Goal: Complete application form

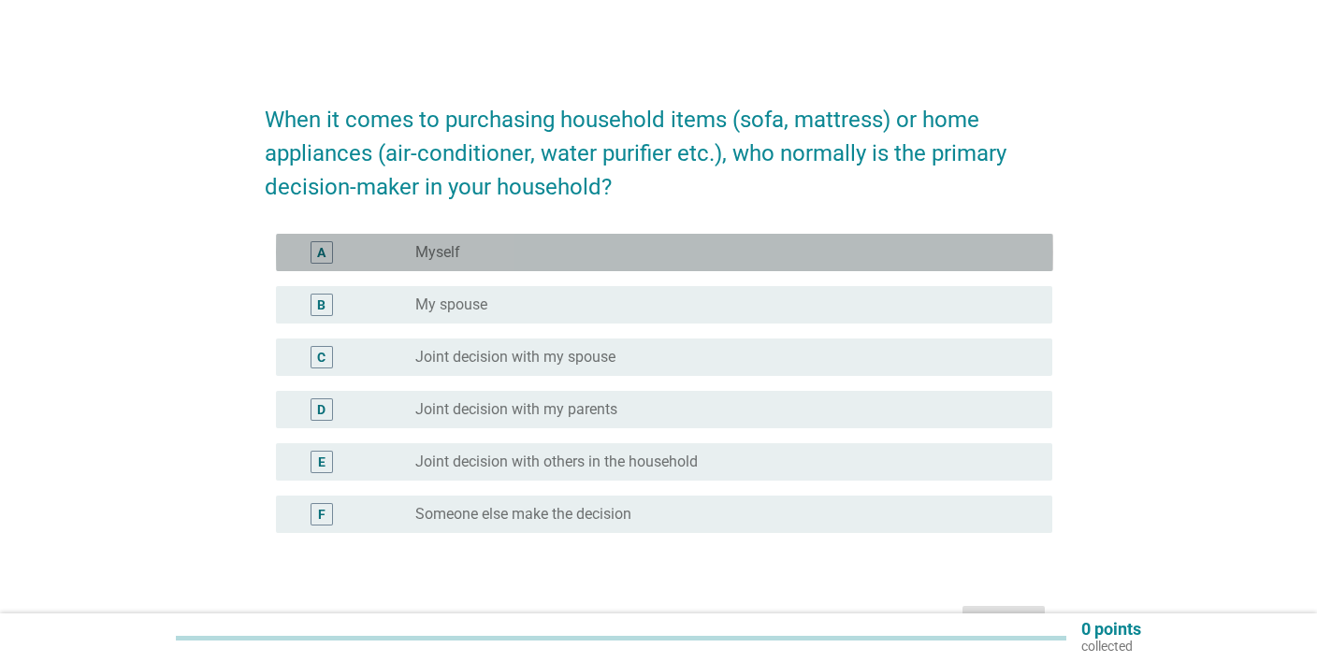
click at [483, 261] on div "radio_button_unchecked Myself" at bounding box center [719, 252] width 608 height 19
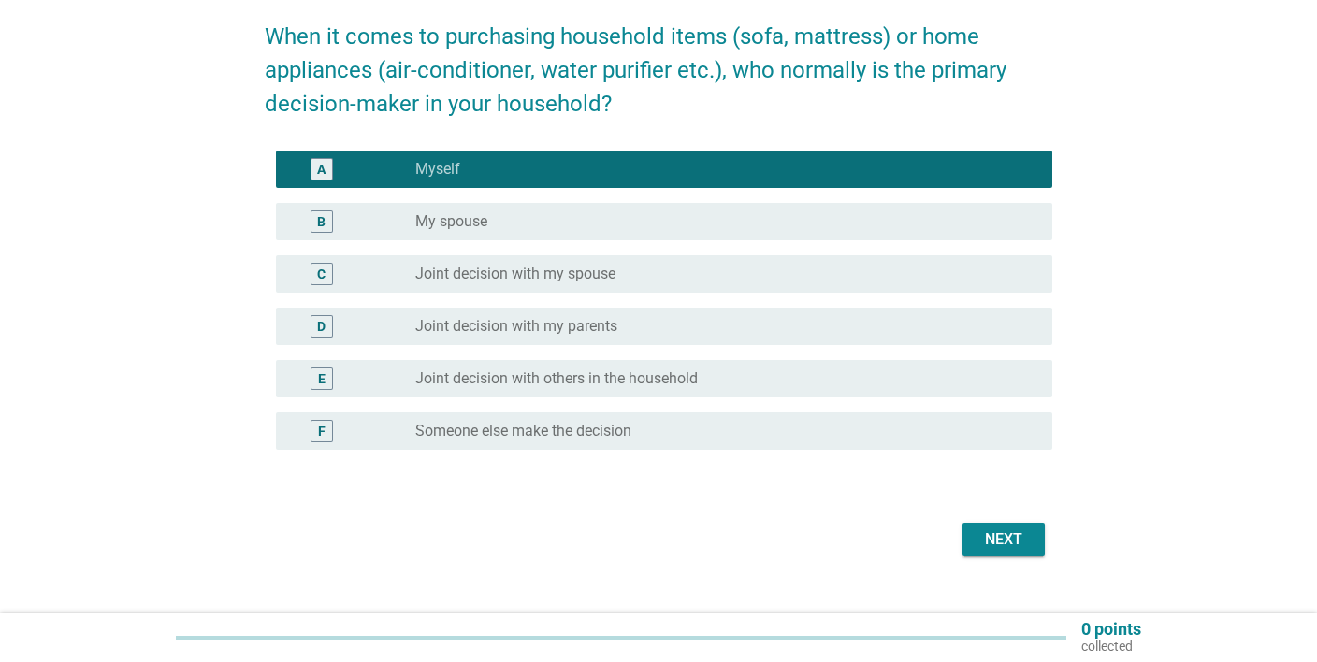
scroll to position [98, 0]
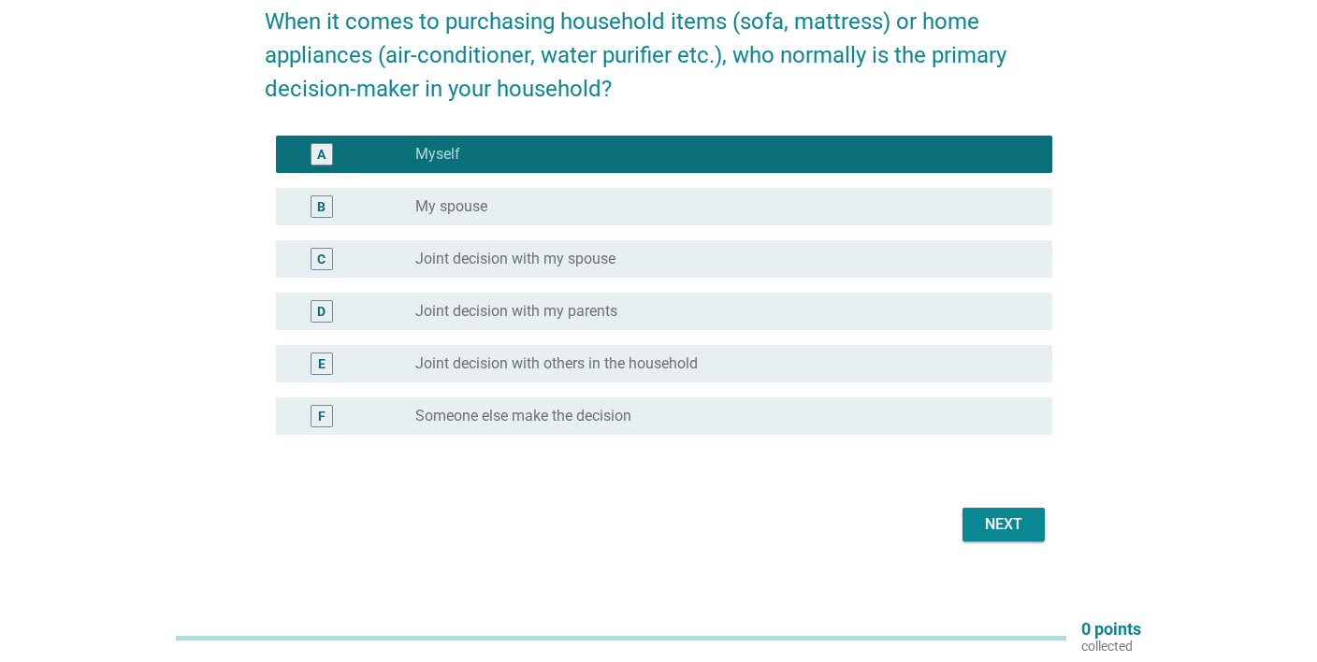
click at [1030, 518] on button "Next" at bounding box center [1004, 525] width 82 height 34
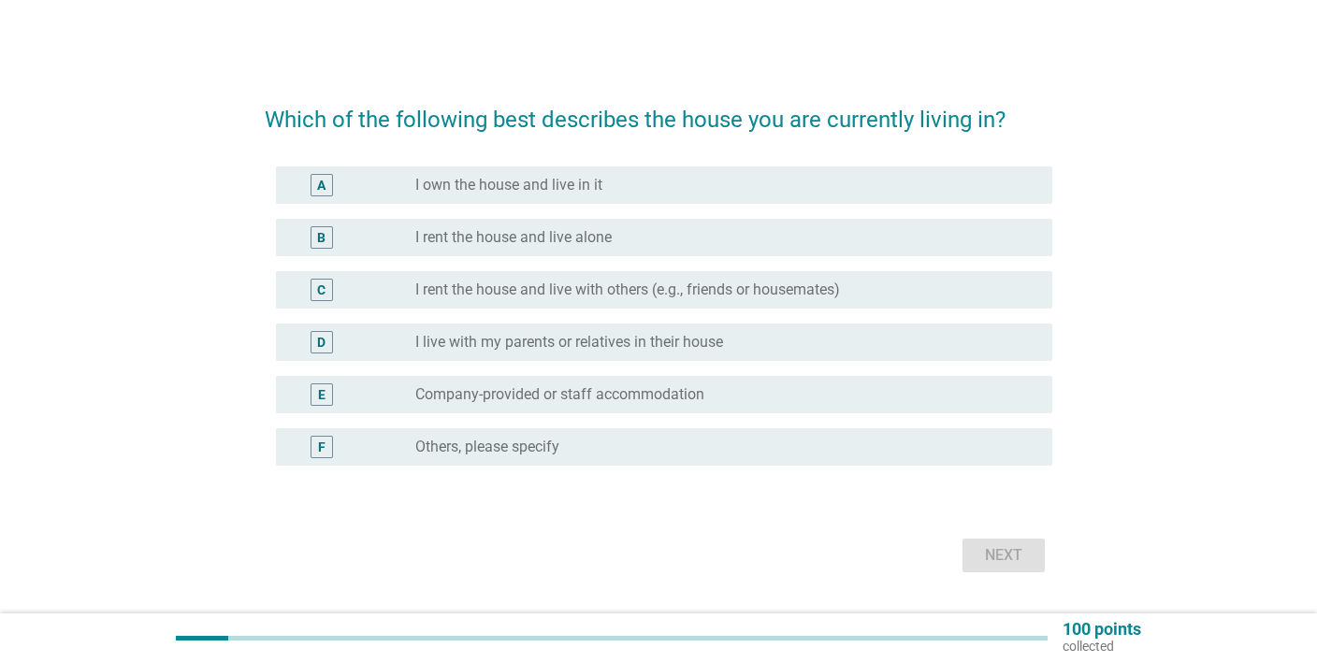
click at [622, 191] on div "radio_button_unchecked I own the house and live in it" at bounding box center [719, 185] width 608 height 19
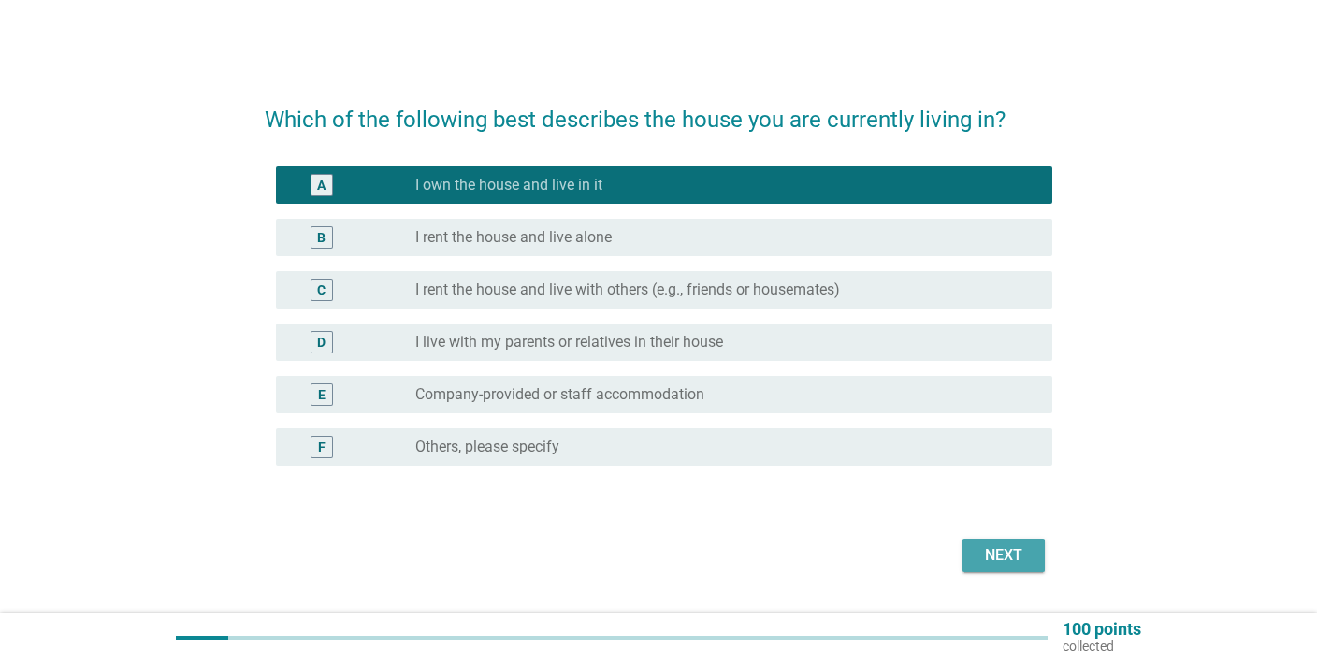
click at [997, 552] on div "Next" at bounding box center [1004, 555] width 52 height 22
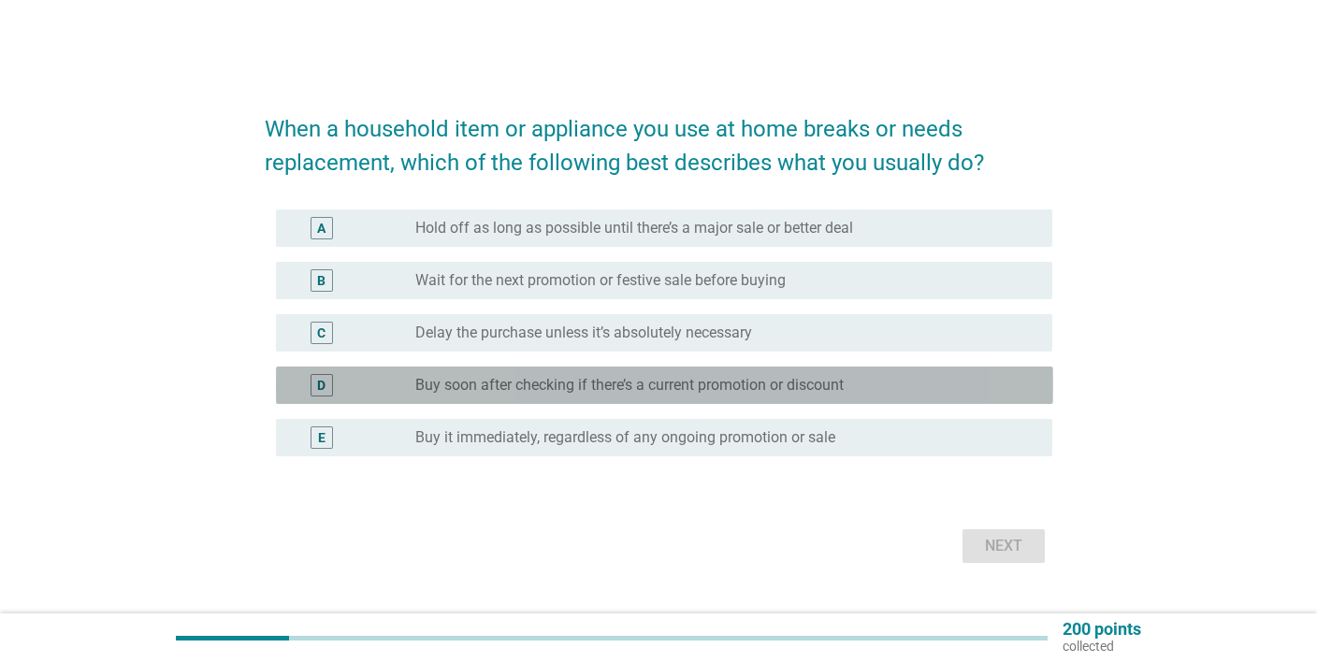
click at [481, 389] on label "Buy soon after checking if there’s a current promotion or discount" at bounding box center [629, 385] width 428 height 19
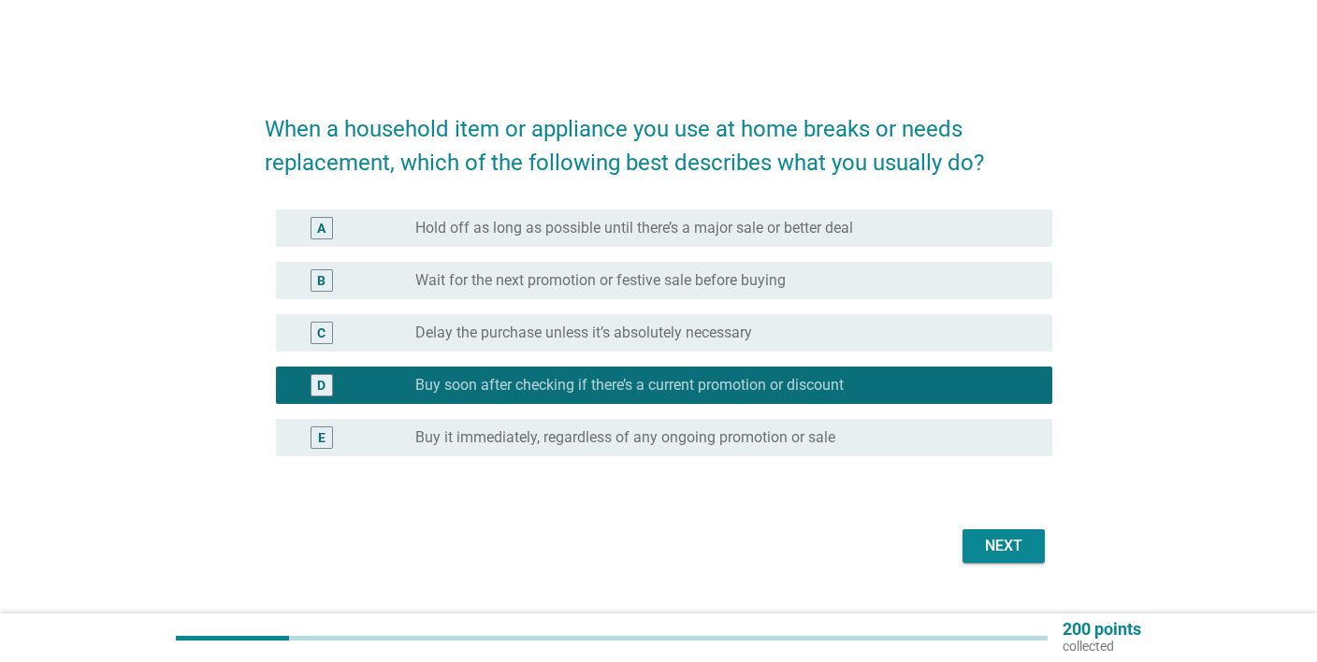
click at [525, 293] on div "B radio_button_unchecked Wait for the next promotion or festive sale before buy…" at bounding box center [664, 280] width 777 height 37
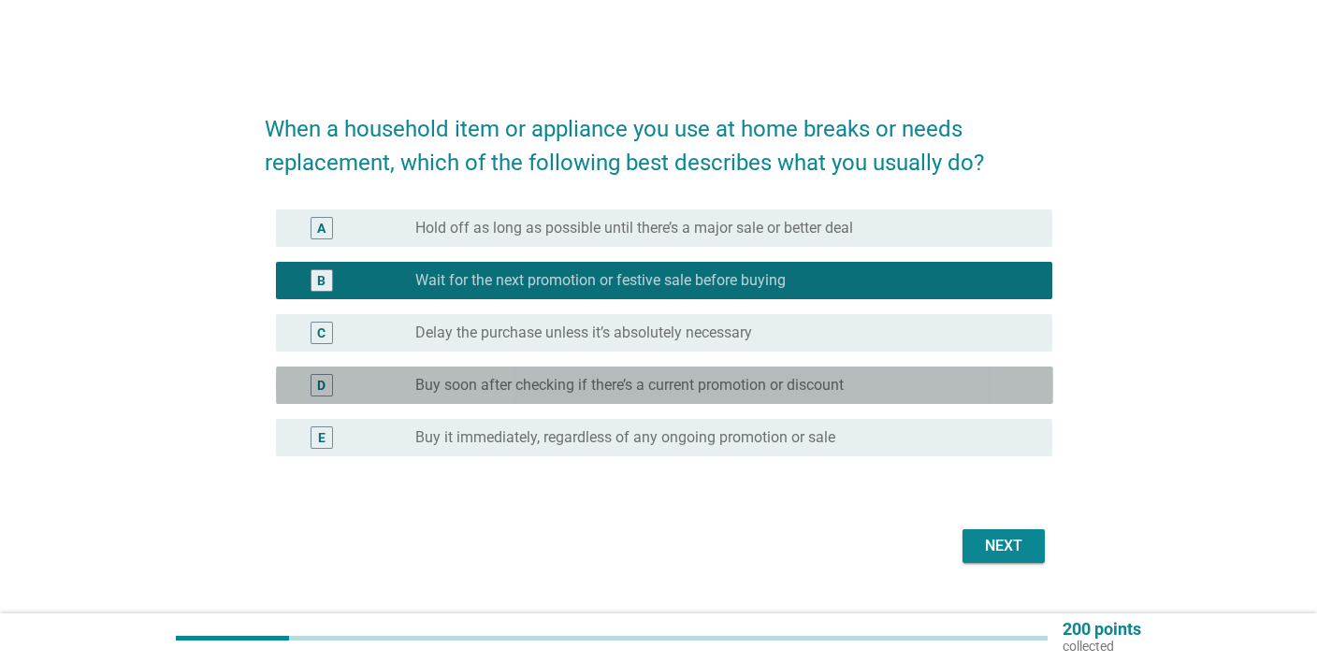
click at [537, 389] on label "Buy soon after checking if there’s a current promotion or discount" at bounding box center [629, 385] width 428 height 19
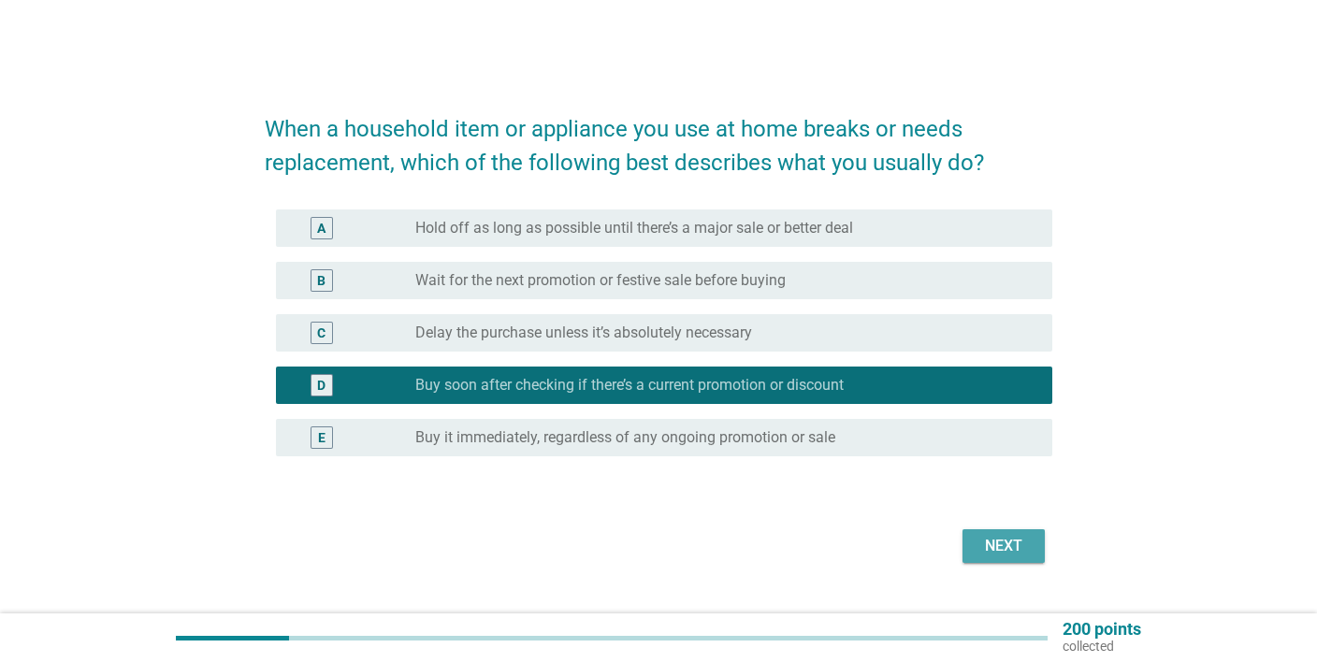
click at [1027, 552] on div "Next" at bounding box center [1004, 546] width 52 height 22
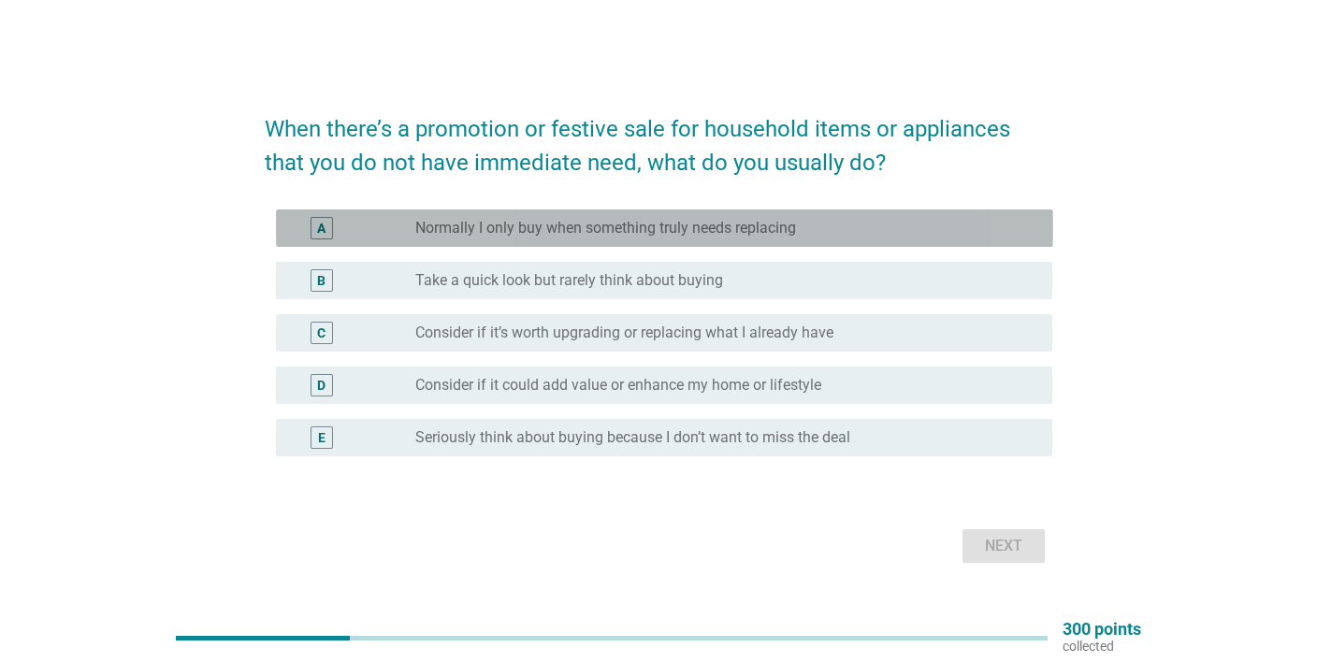
click at [794, 229] on label "Normally I only buy when something truly needs replacing" at bounding box center [605, 228] width 381 height 19
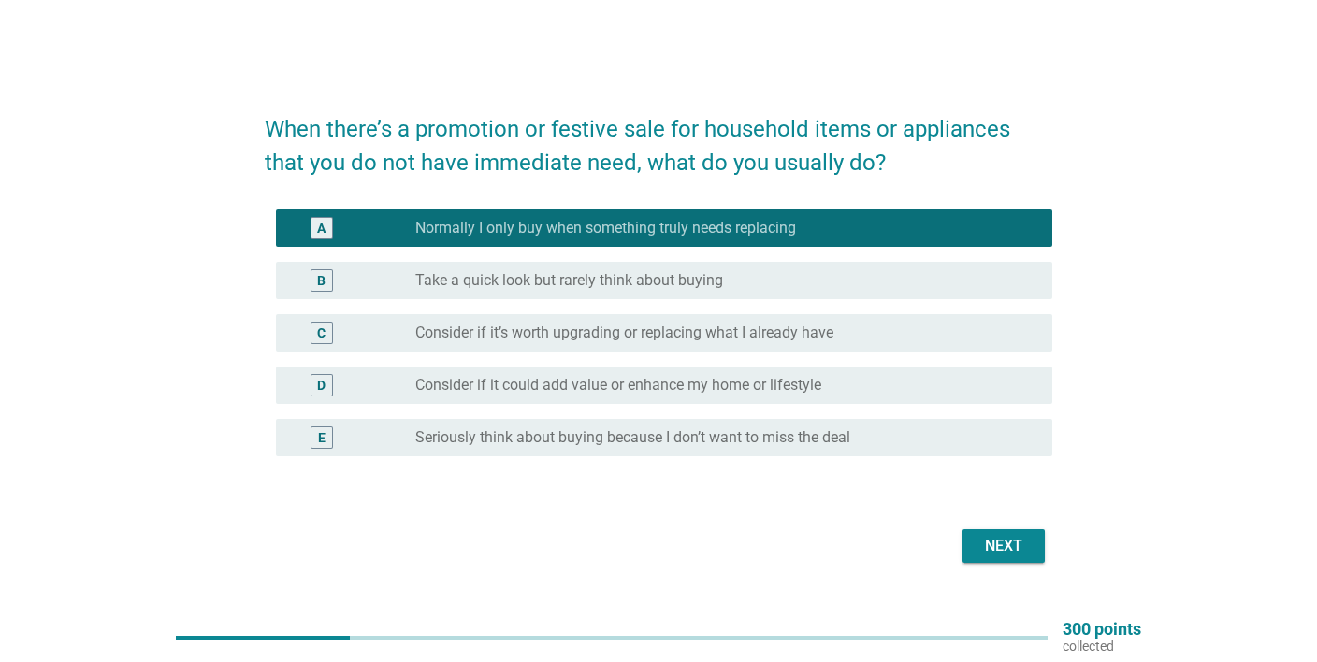
click at [766, 339] on label "Consider if it’s worth upgrading or replacing what I already have" at bounding box center [624, 333] width 418 height 19
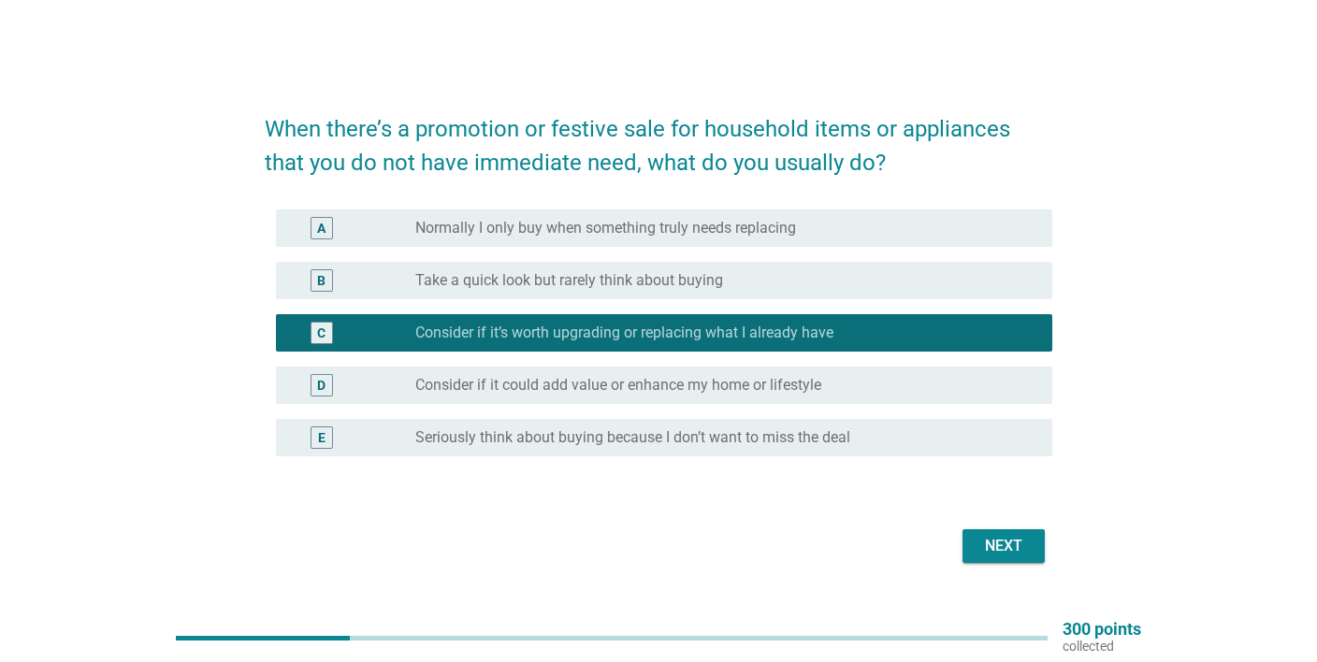
click at [1007, 549] on div "Next" at bounding box center [1004, 546] width 52 height 22
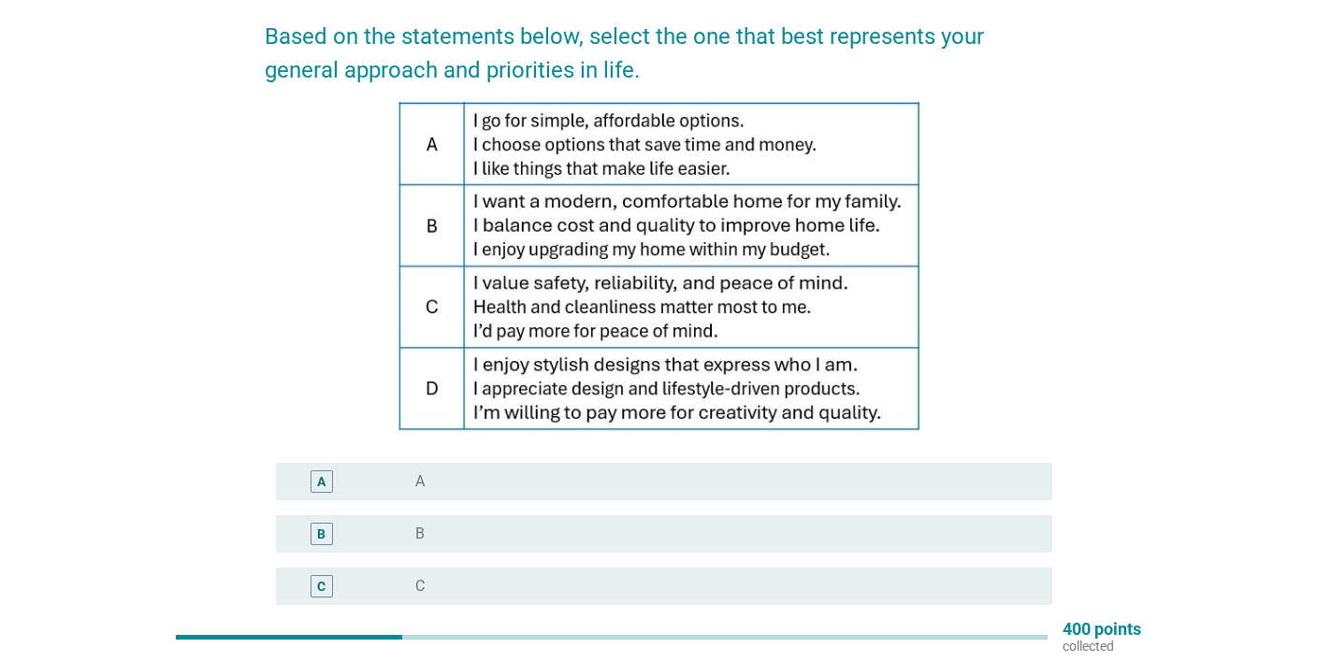
scroll to position [98, 0]
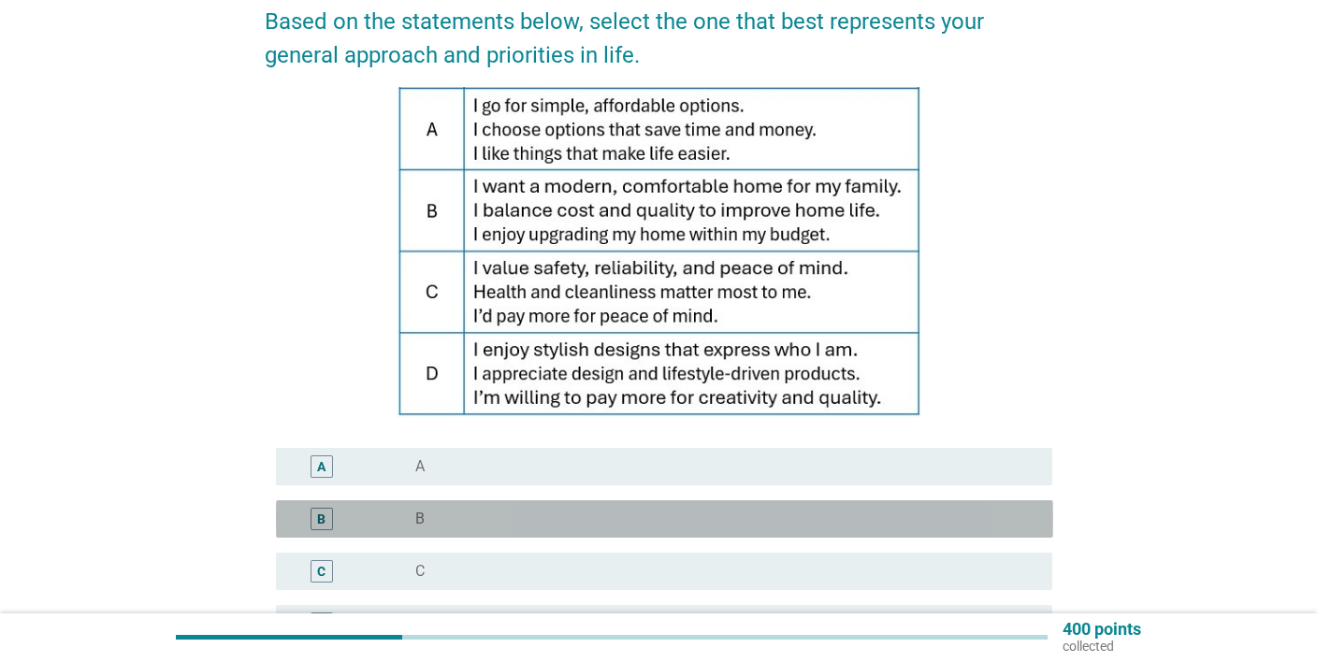
click at [423, 527] on label "B" at bounding box center [419, 519] width 9 height 19
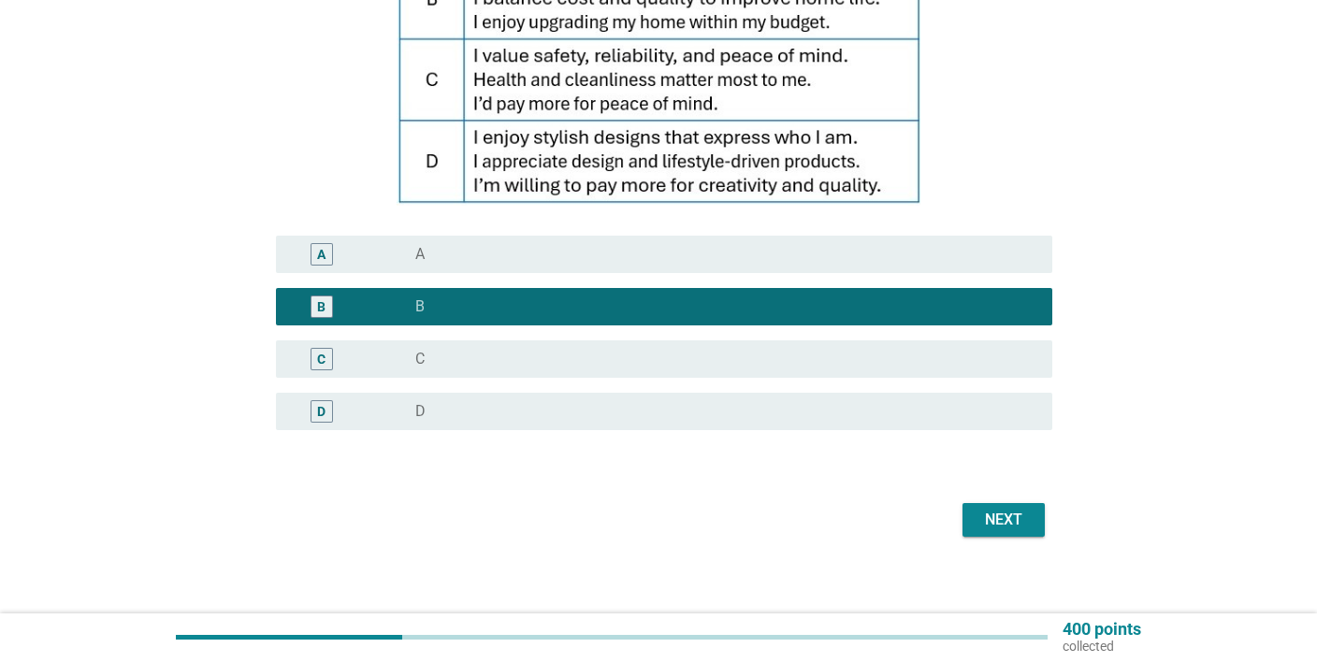
scroll to position [324, 0]
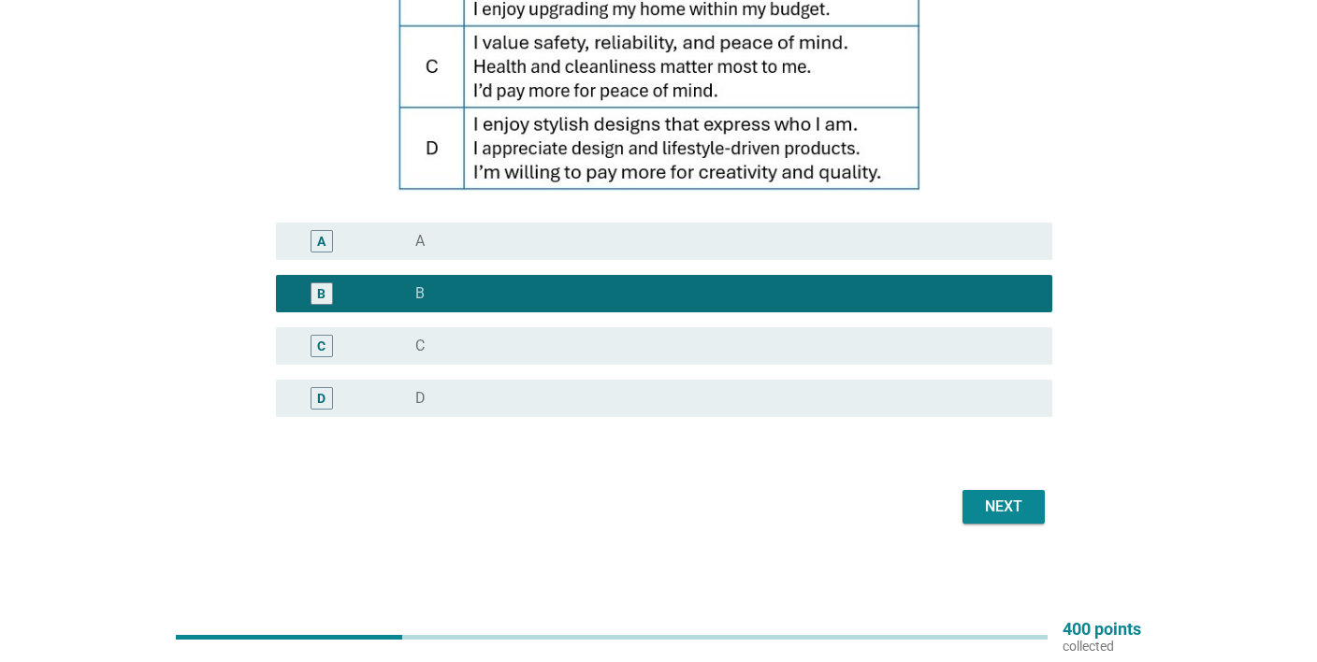
click at [1014, 501] on div "Next" at bounding box center [1004, 507] width 52 height 22
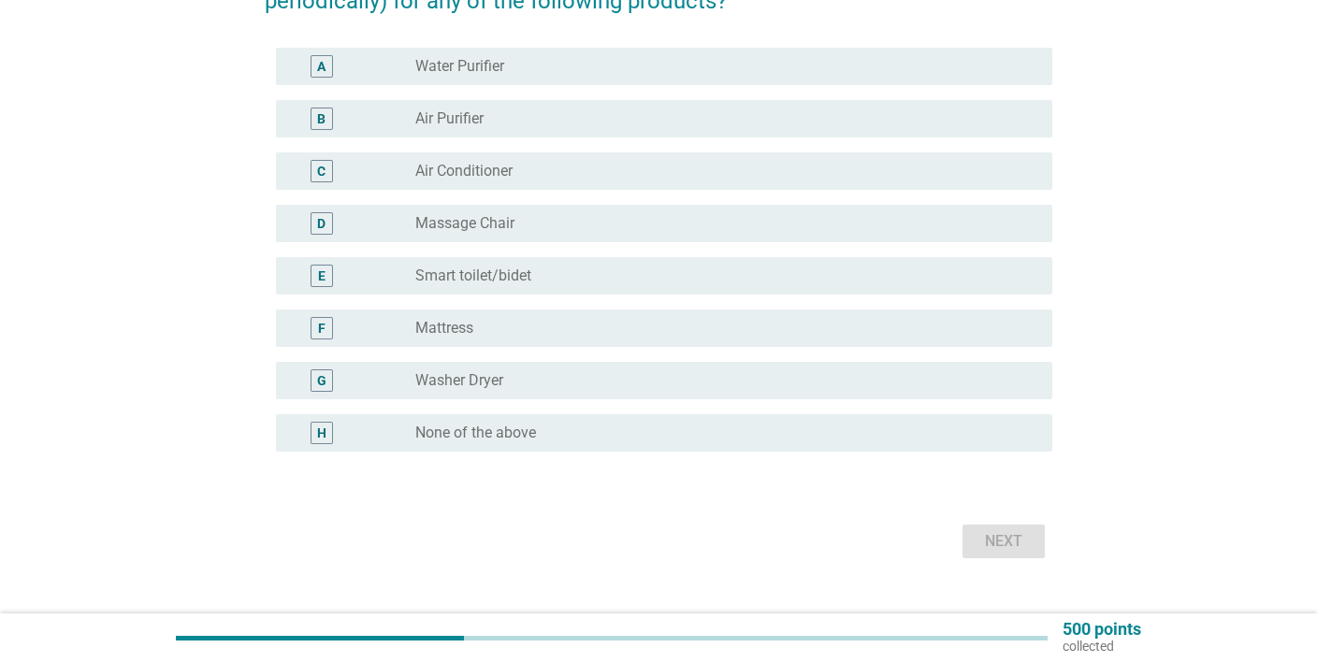
scroll to position [186, 0]
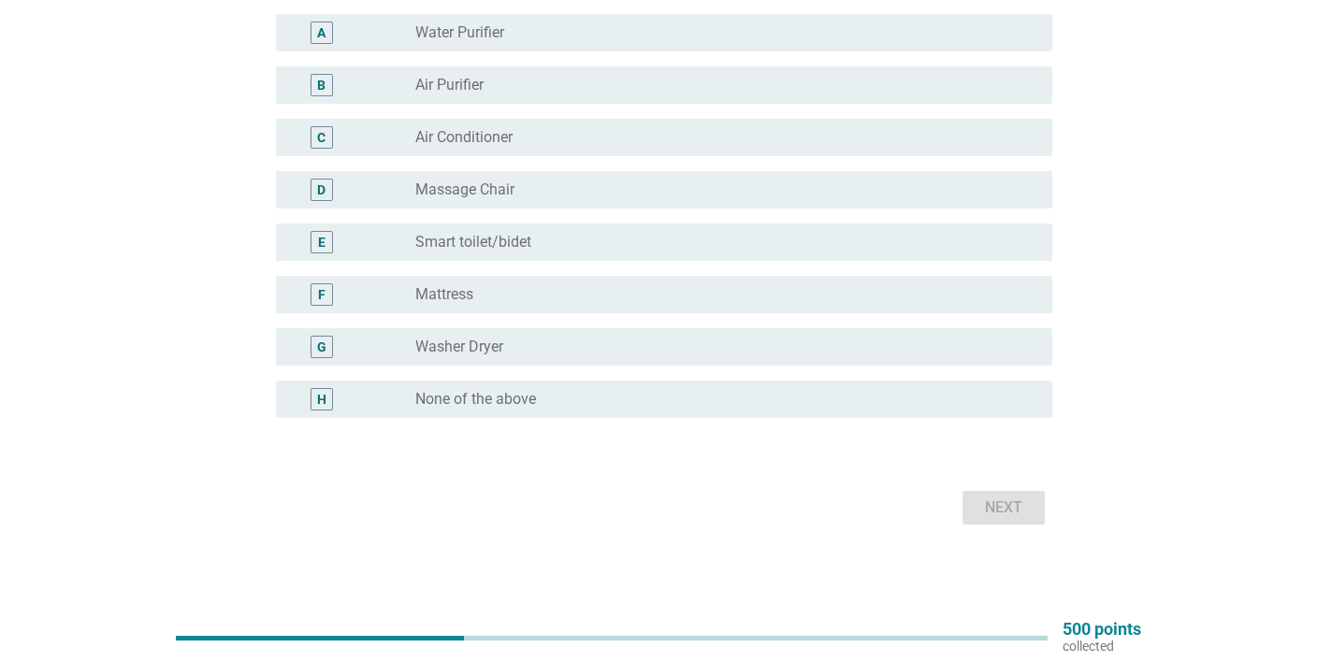
click at [550, 402] on div "radio_button_unchecked None of the above" at bounding box center [719, 399] width 608 height 19
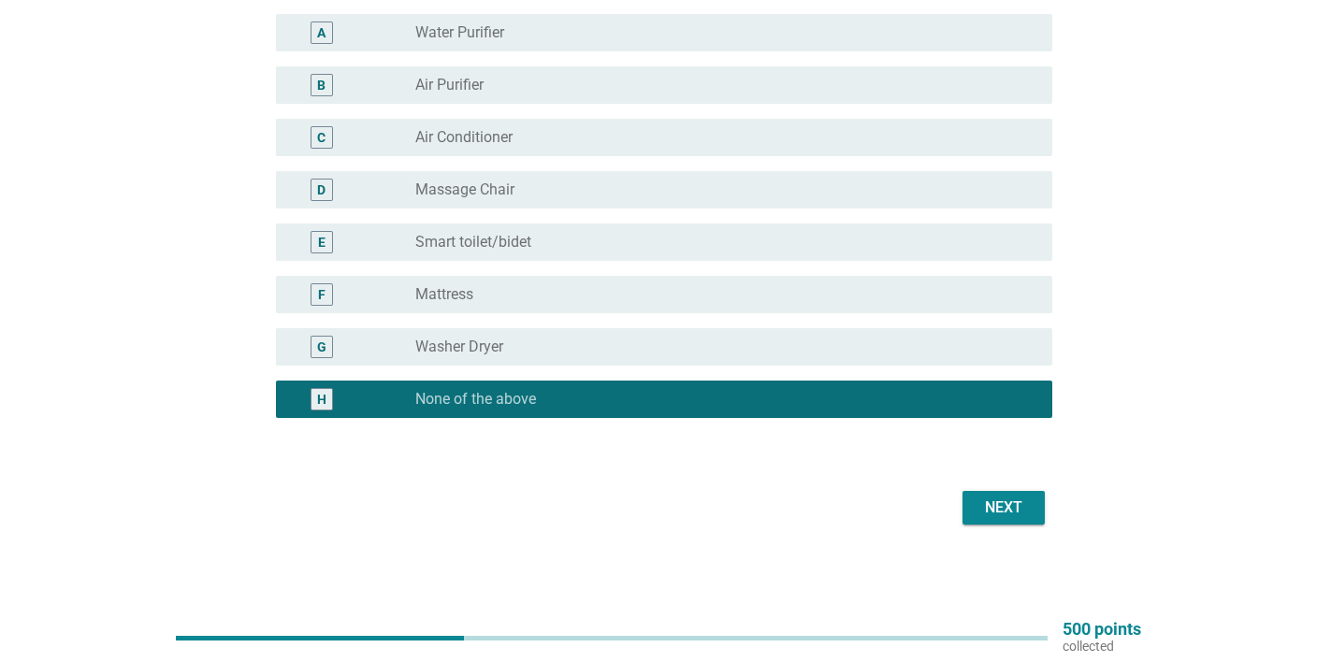
click at [1015, 503] on div "Next" at bounding box center [1004, 508] width 52 height 22
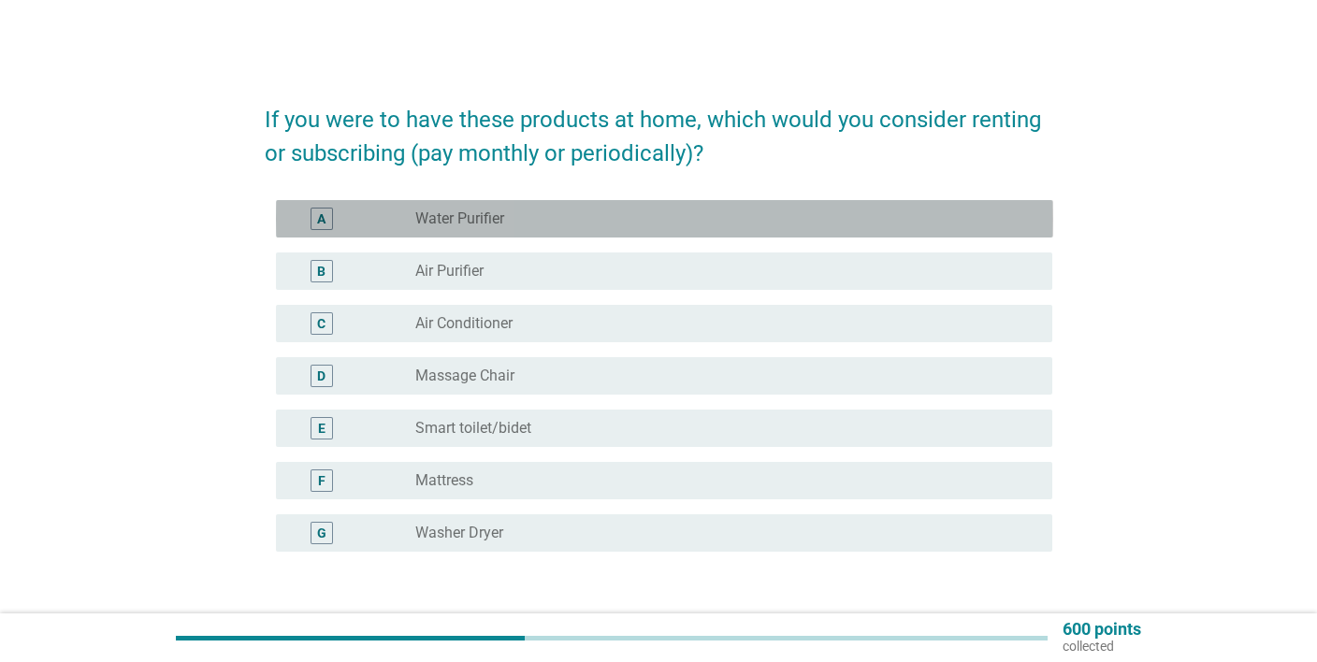
click at [542, 223] on div "radio_button_unchecked Water Purifier" at bounding box center [719, 219] width 608 height 19
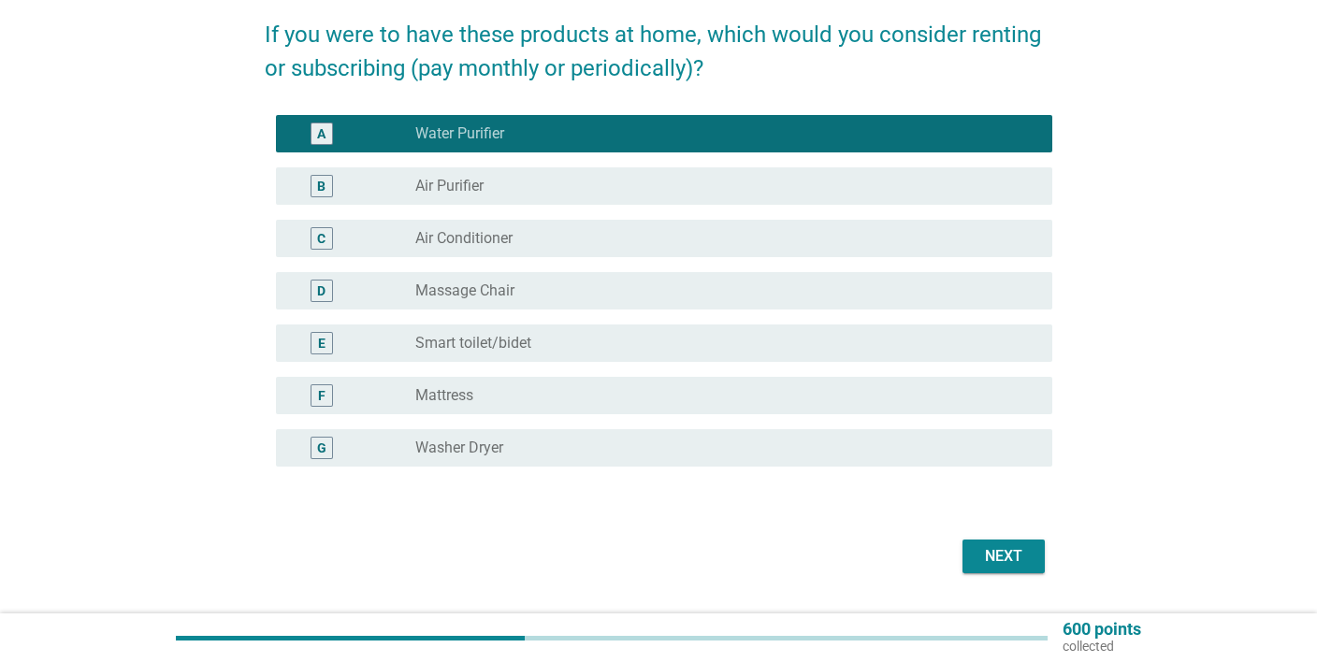
scroll to position [134, 0]
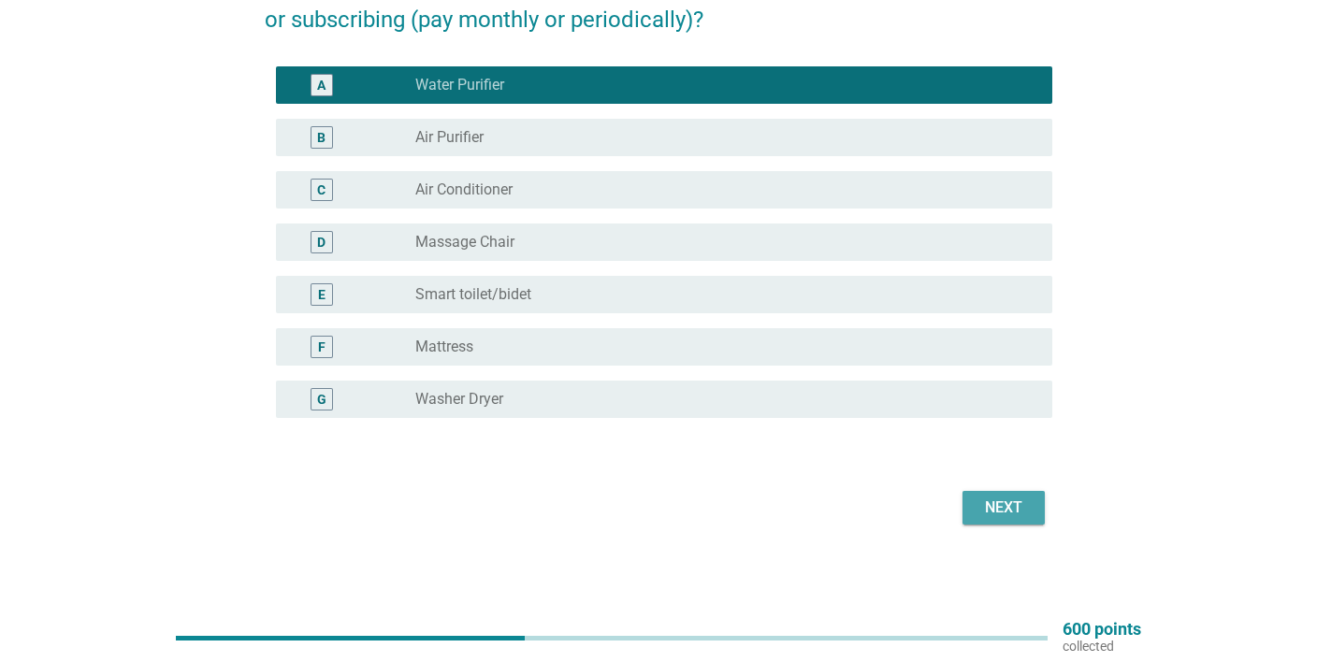
click at [1032, 520] on button "Next" at bounding box center [1004, 508] width 82 height 34
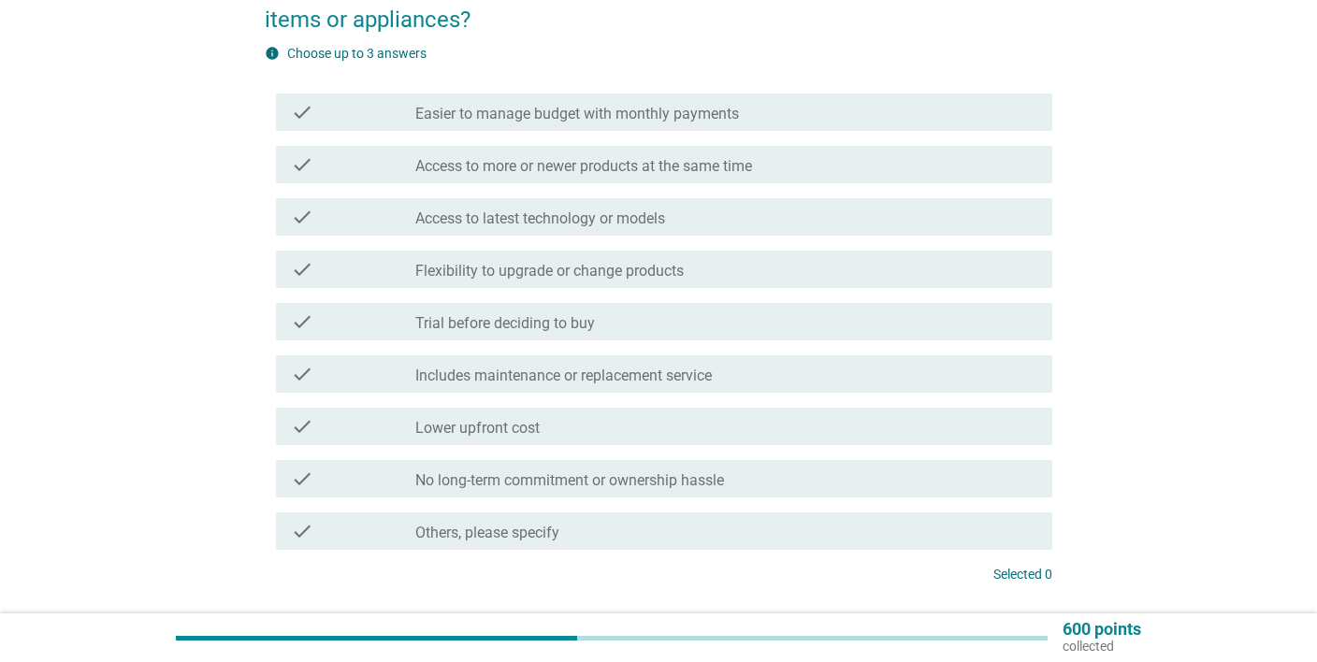
scroll to position [0, 0]
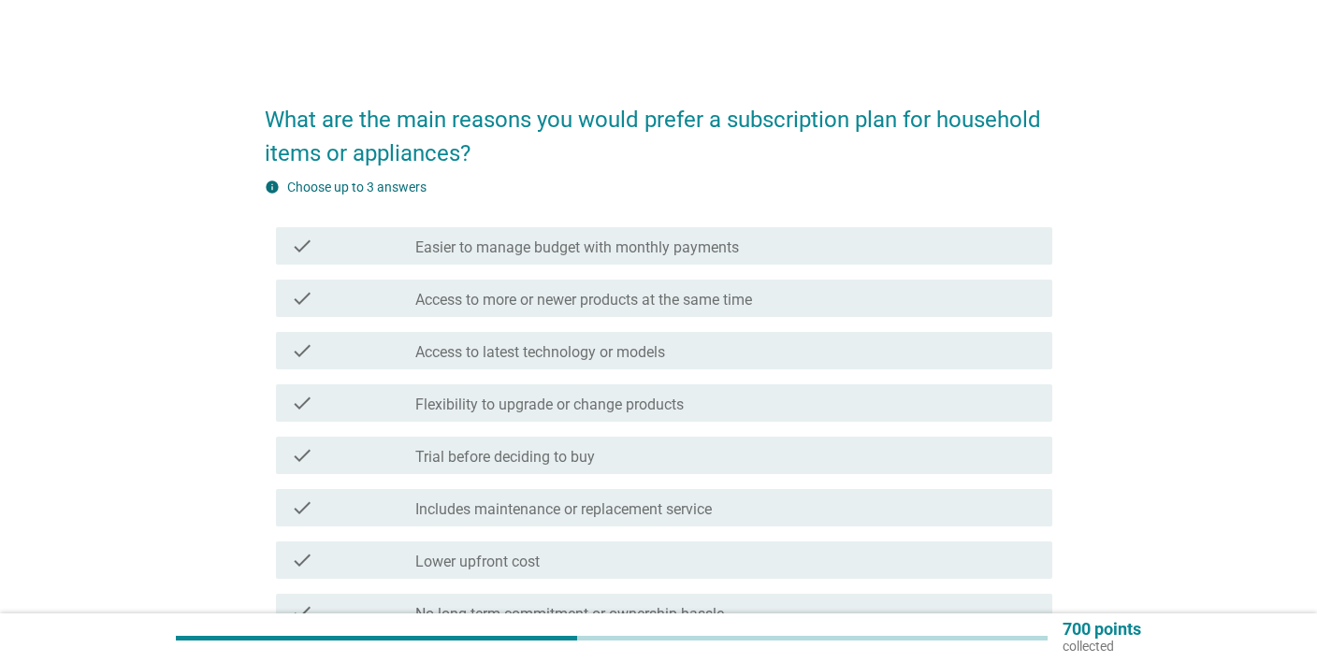
click at [732, 402] on div "check_box_outline_blank Flexibility to upgrade or change products" at bounding box center [726, 403] width 623 height 22
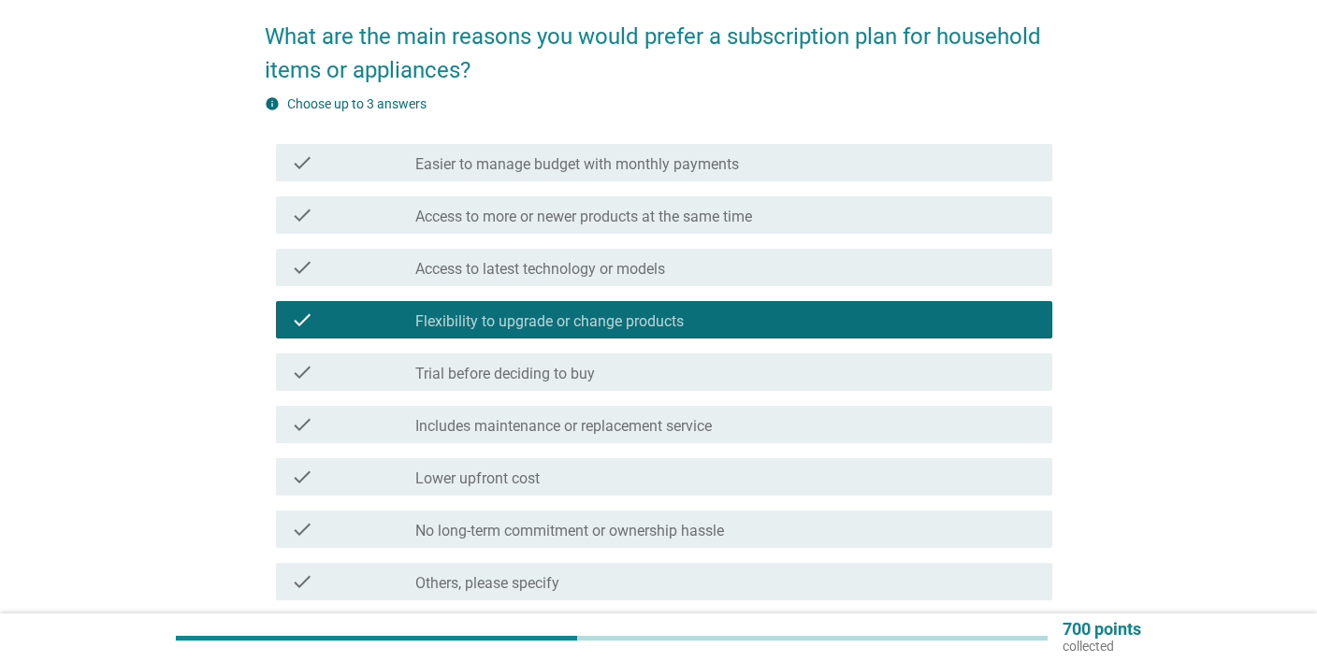
scroll to position [98, 0]
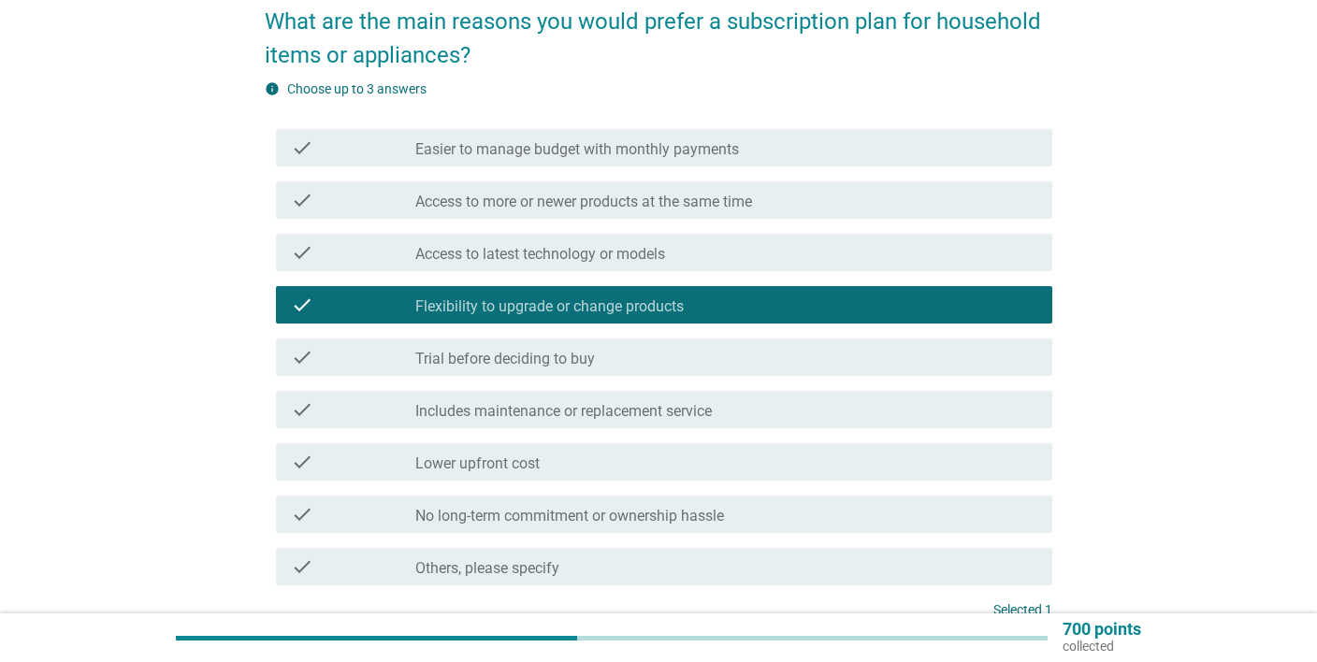
click at [733, 402] on div "check_box_outline_blank Includes maintenance or replacement service" at bounding box center [726, 410] width 623 height 22
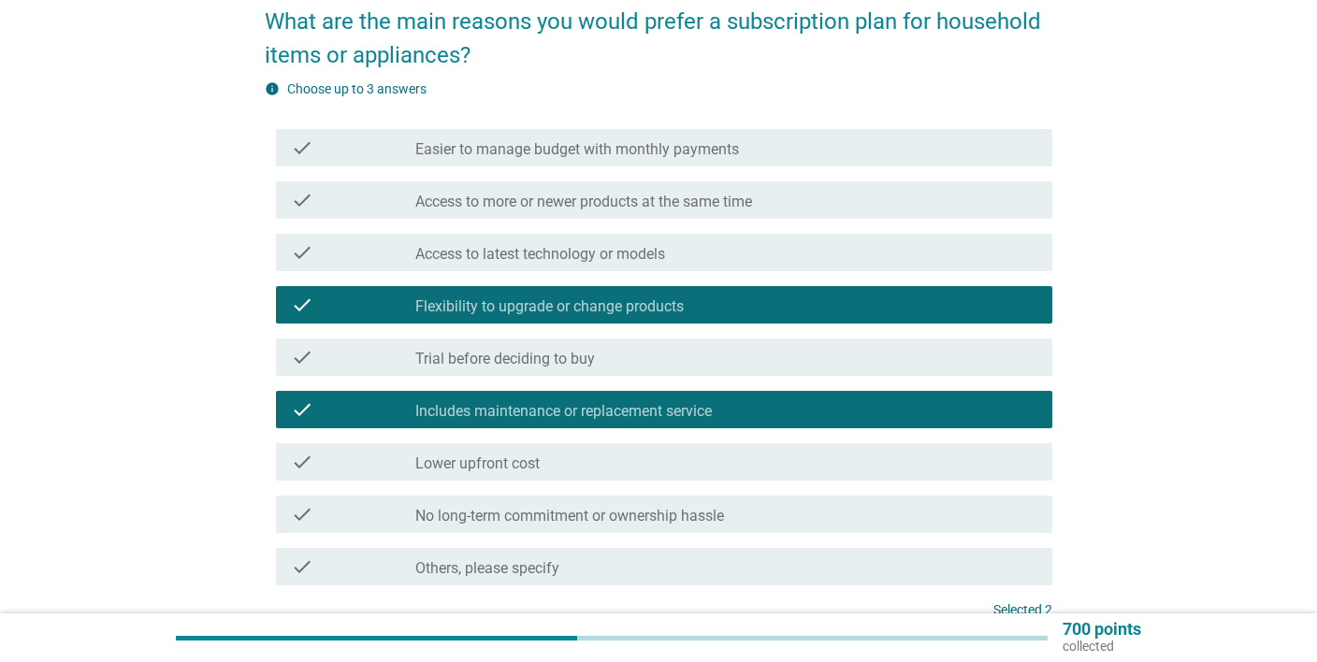
click at [689, 520] on label "No long-term commitment or ownership hassle" at bounding box center [569, 516] width 309 height 19
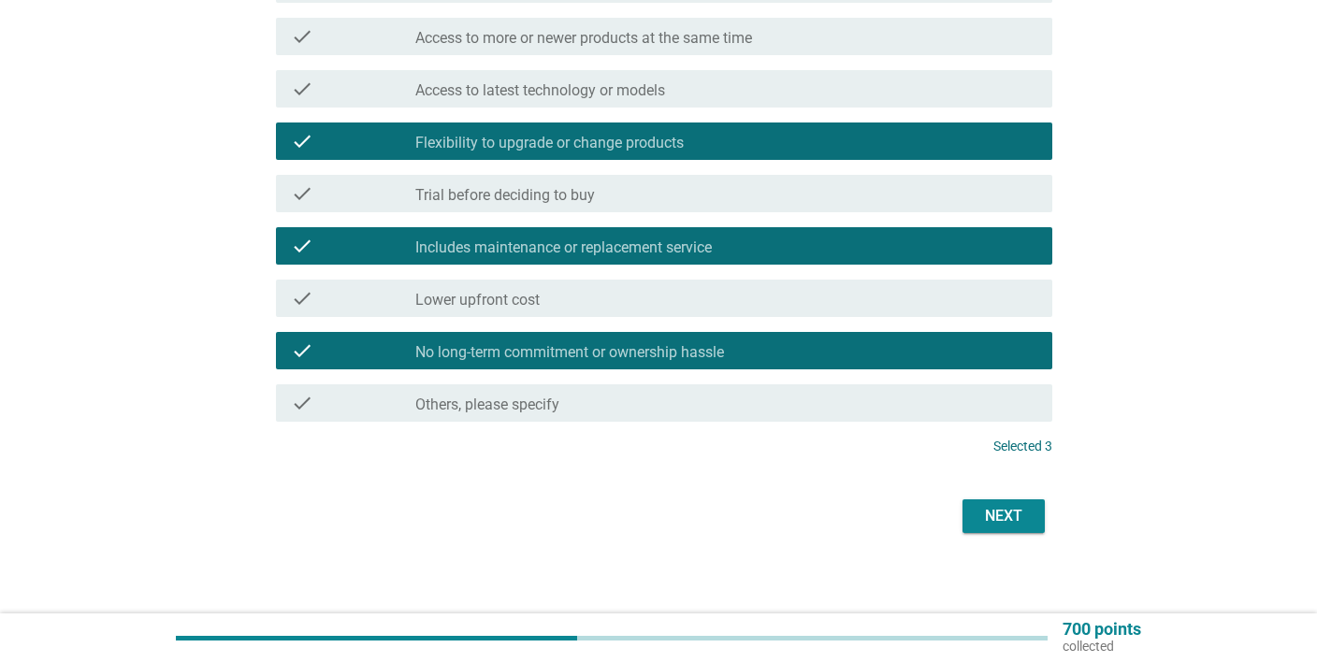
scroll to position [270, 0]
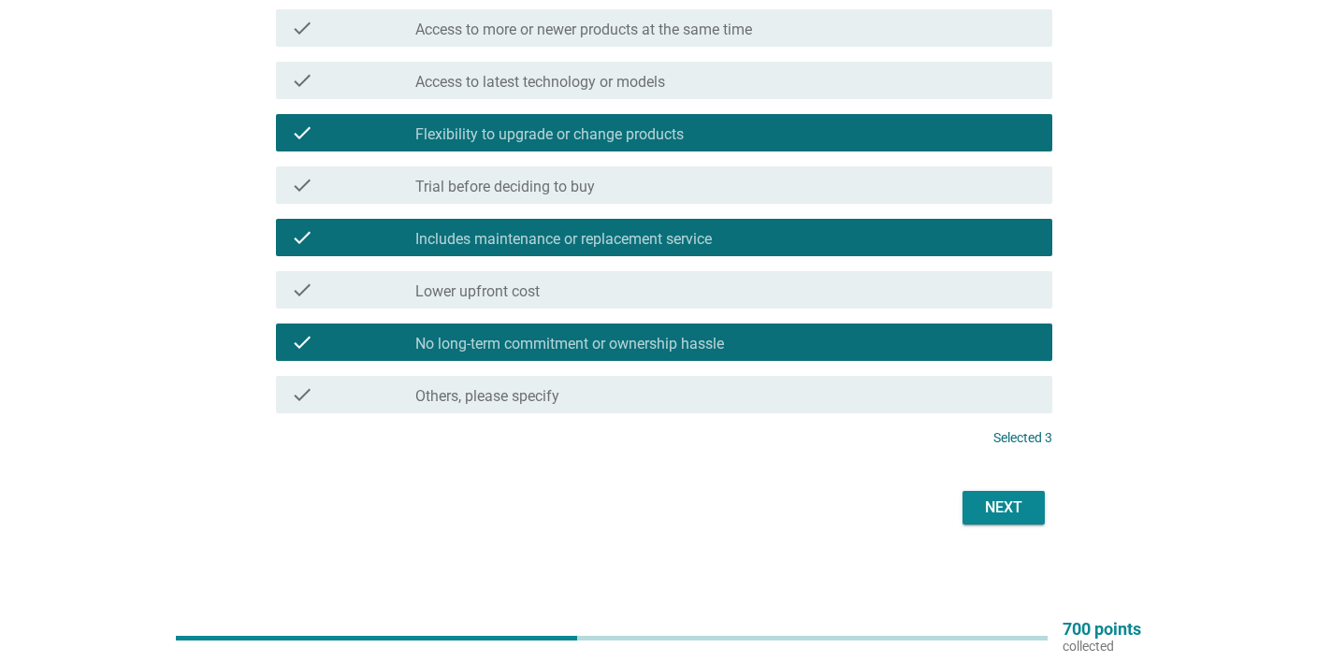
click at [1020, 520] on button "Next" at bounding box center [1004, 508] width 82 height 34
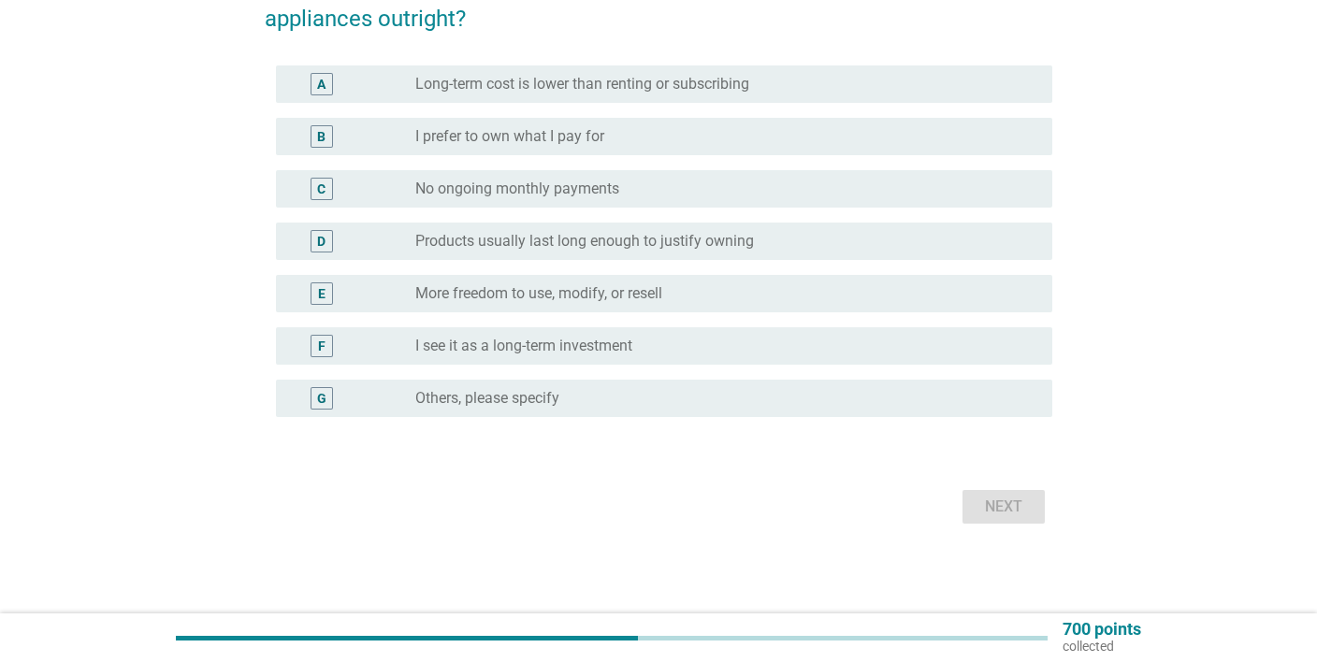
scroll to position [0, 0]
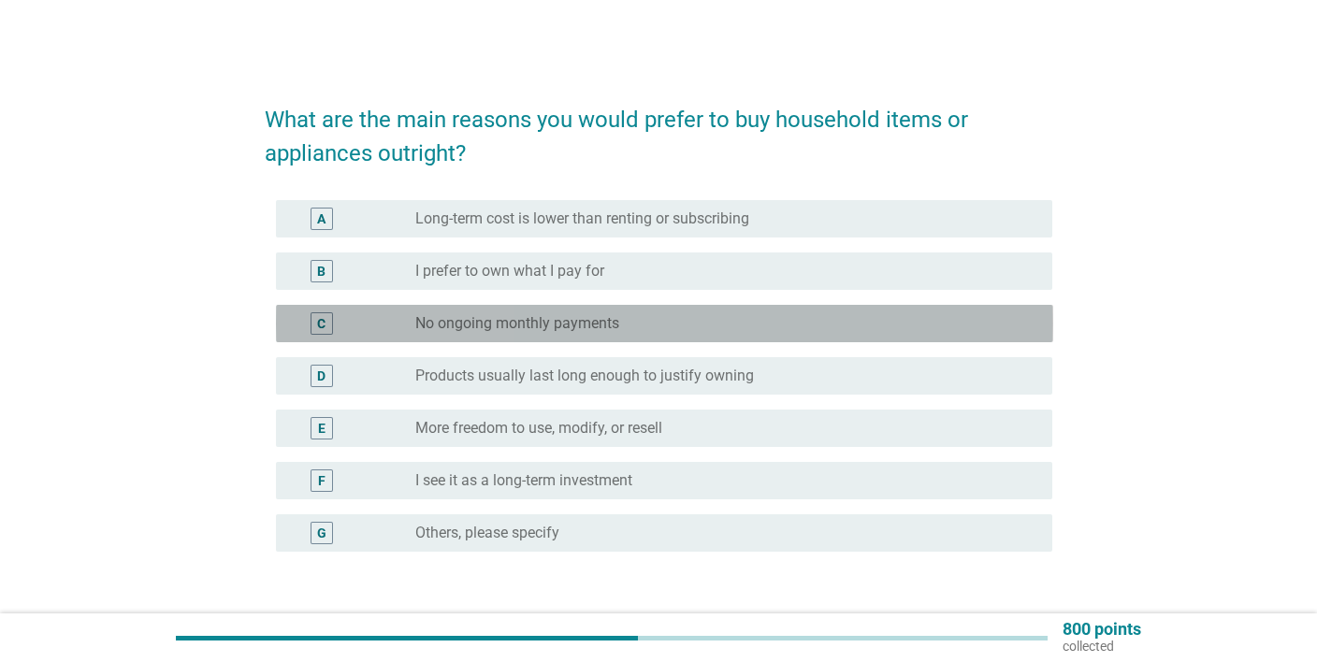
click at [629, 317] on div "radio_button_unchecked No ongoing monthly payments" at bounding box center [719, 323] width 608 height 19
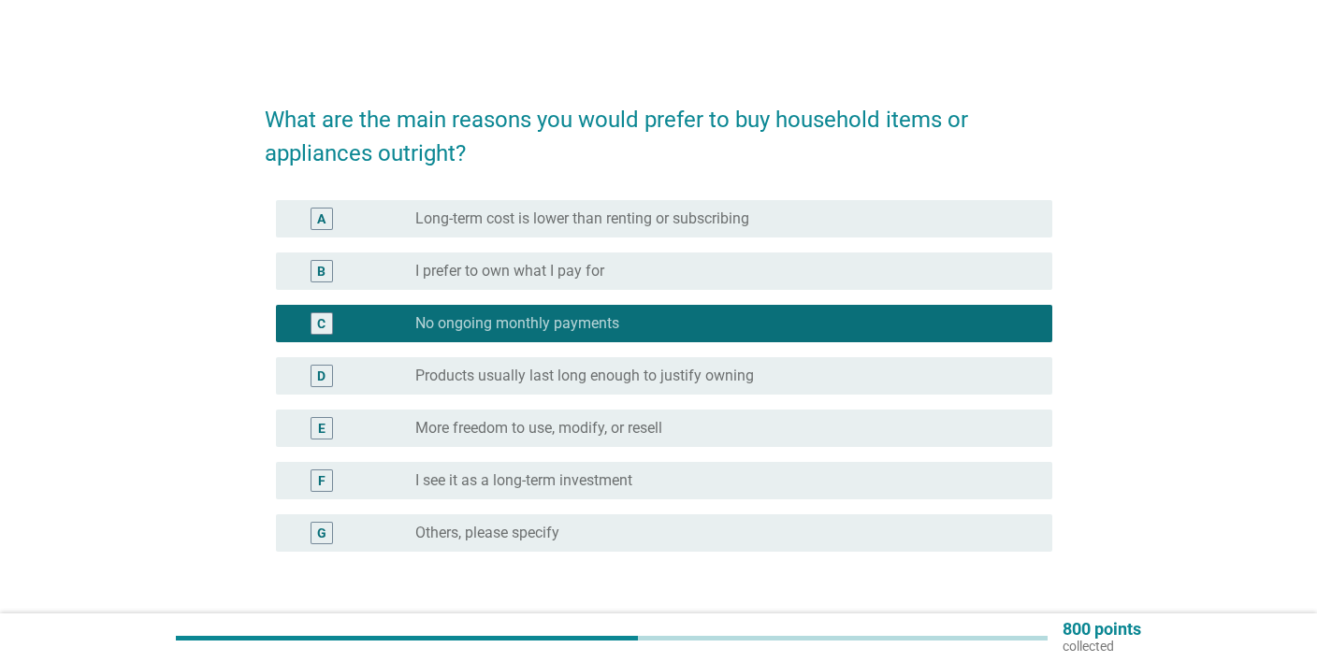
click at [611, 225] on label "Long-term cost is lower than renting or subscribing" at bounding box center [582, 219] width 334 height 19
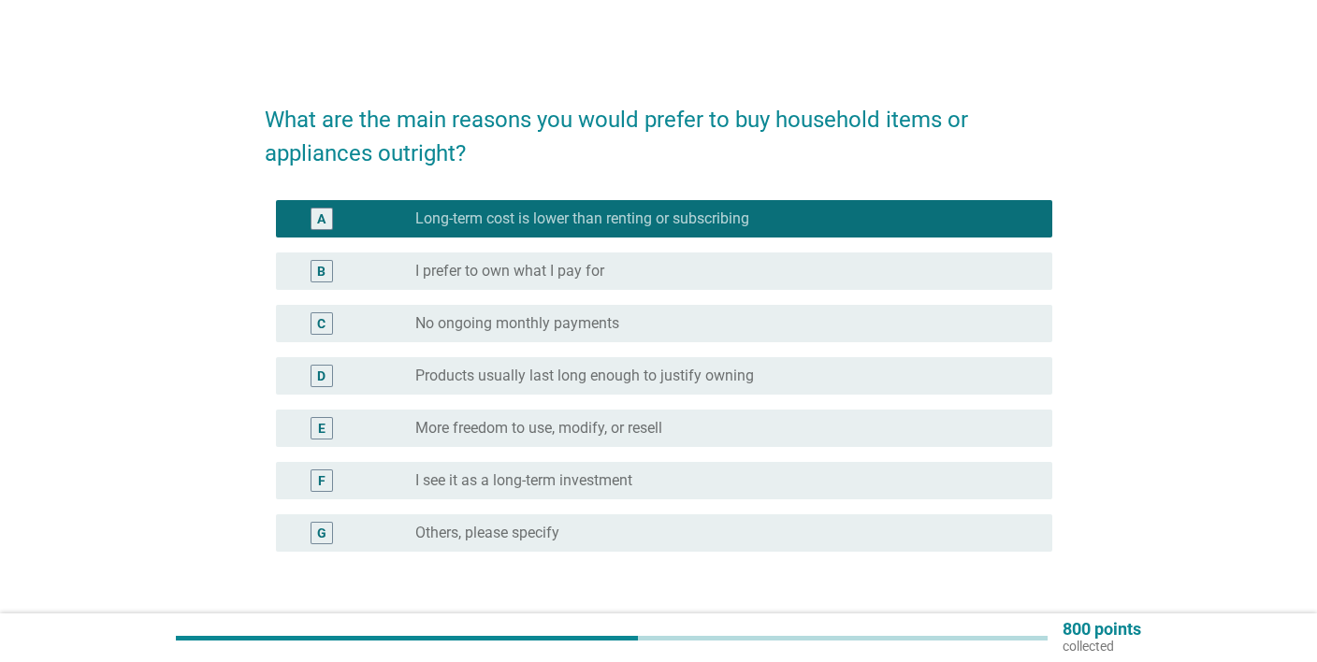
click at [523, 328] on label "No ongoing monthly payments" at bounding box center [517, 323] width 204 height 19
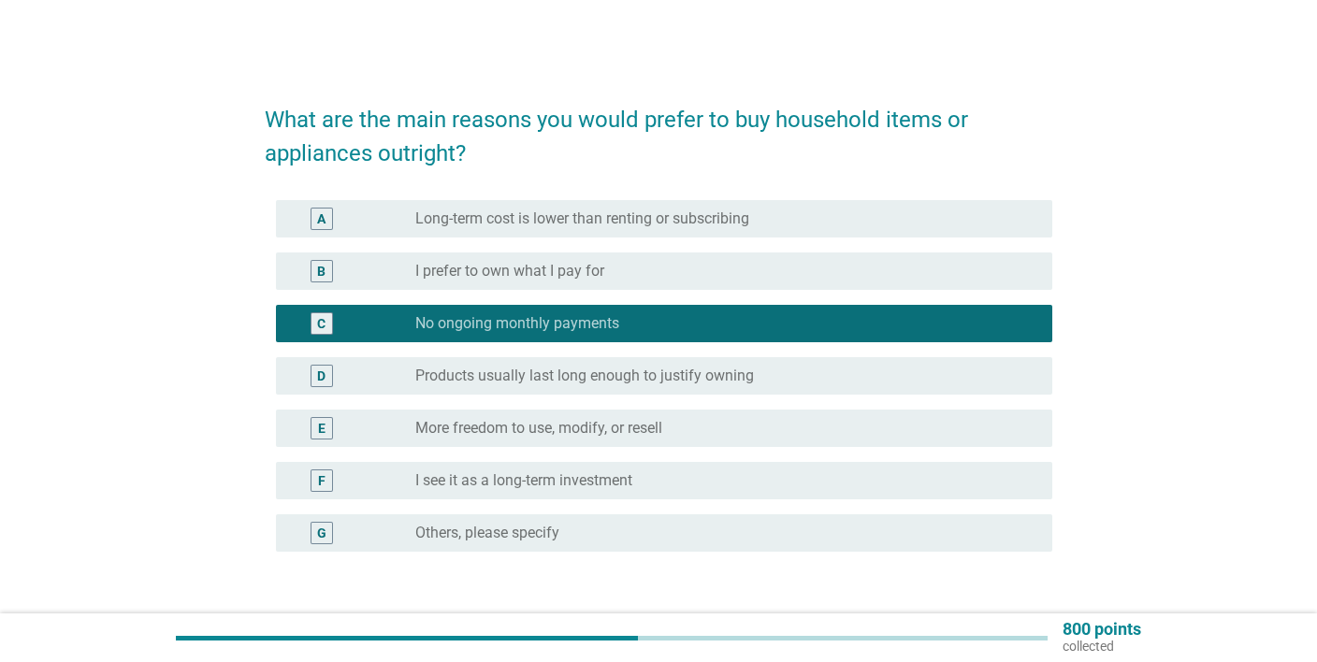
click at [596, 215] on label "Long-term cost is lower than renting or subscribing" at bounding box center [582, 219] width 334 height 19
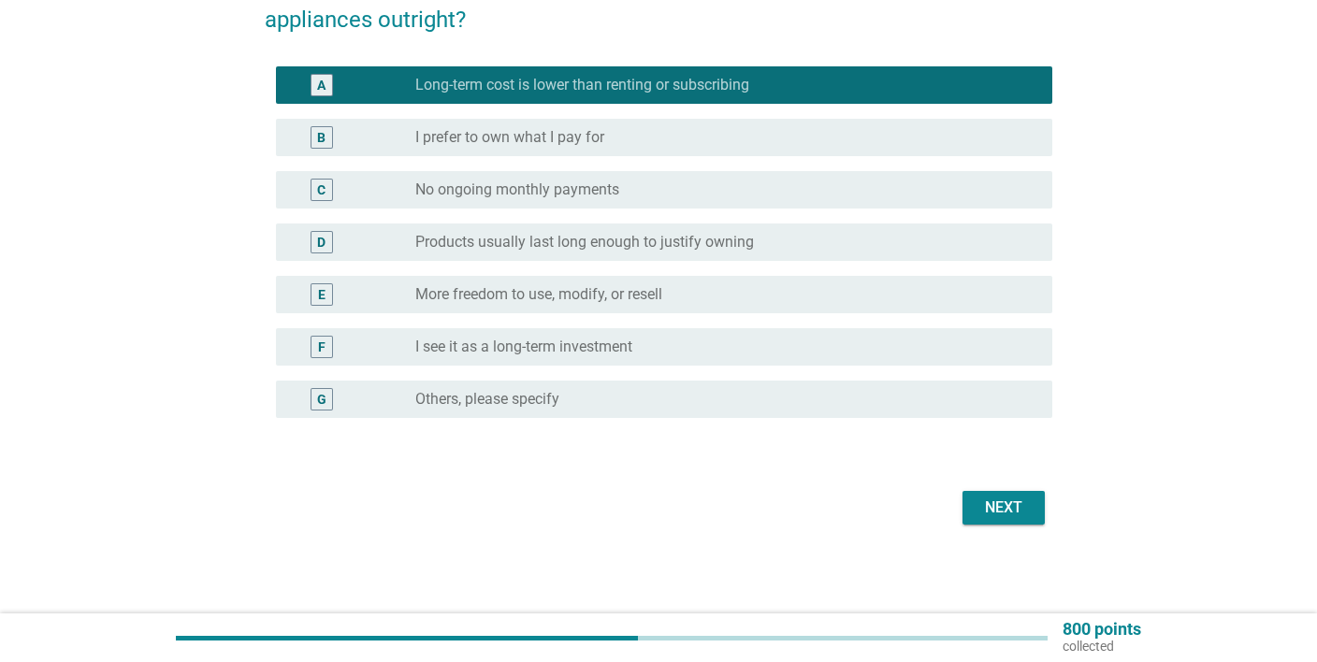
scroll to position [134, 0]
click at [1005, 515] on div "Next" at bounding box center [1004, 508] width 52 height 22
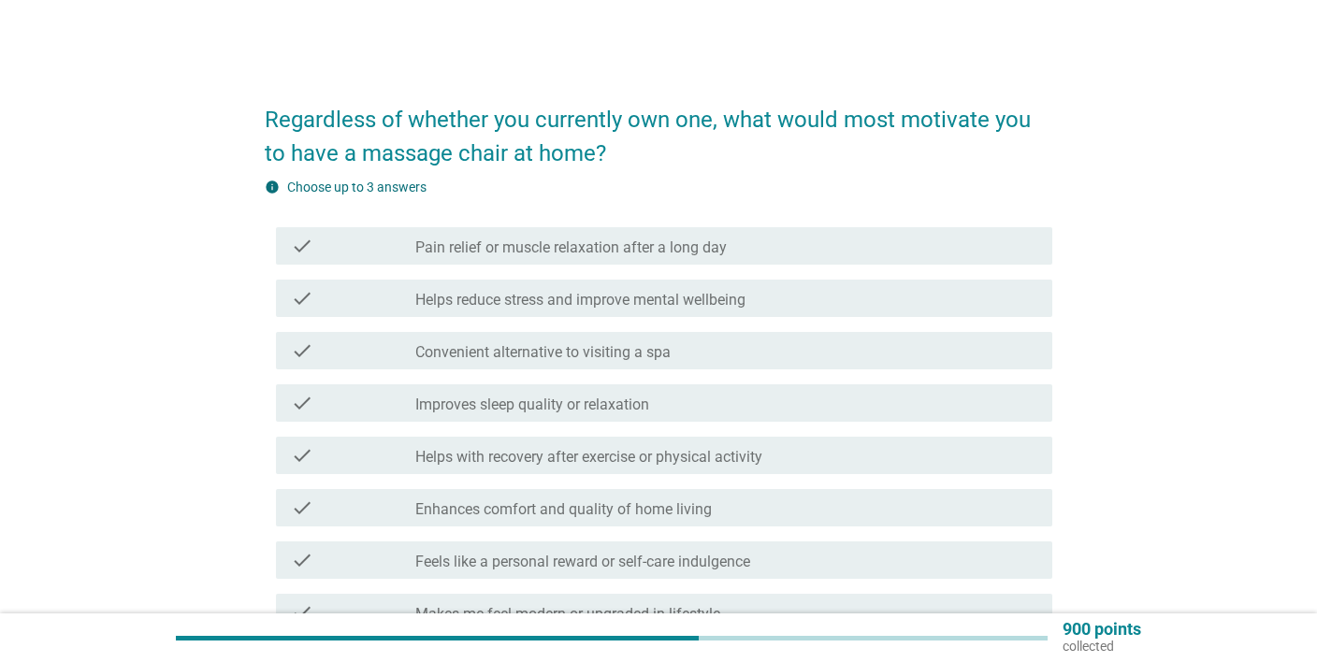
click at [645, 359] on label "Convenient alternative to visiting a spa" at bounding box center [542, 352] width 255 height 19
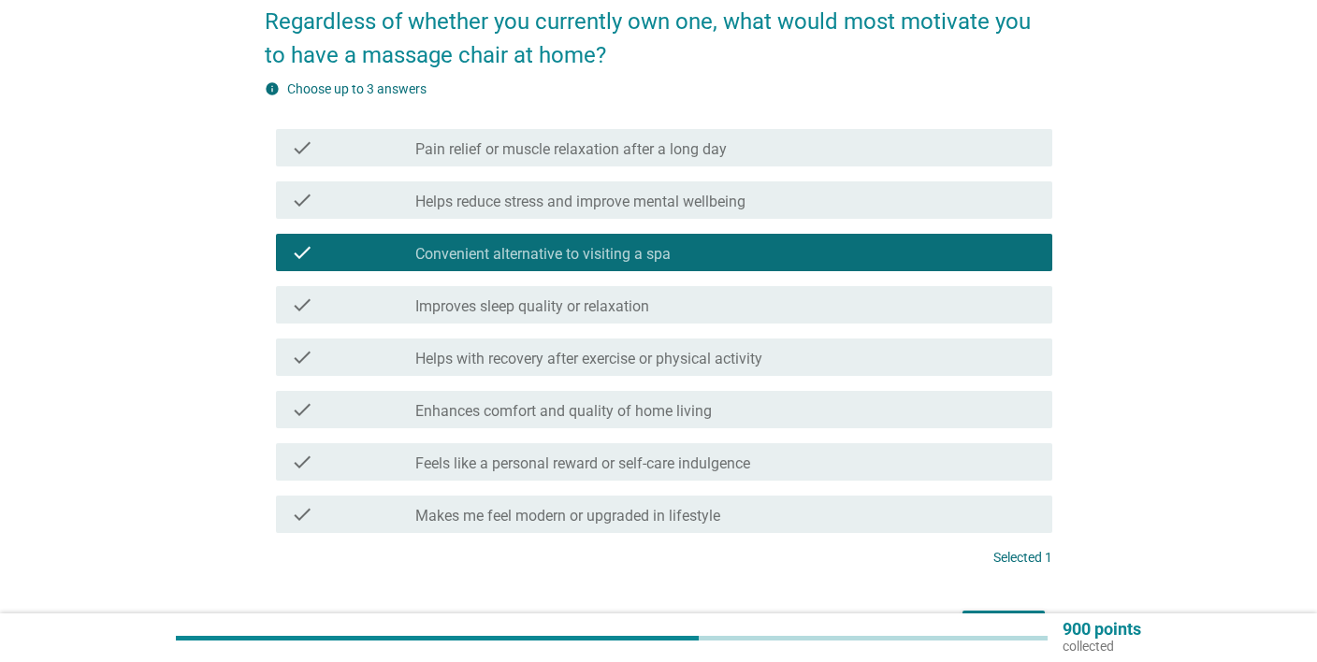
scroll to position [197, 0]
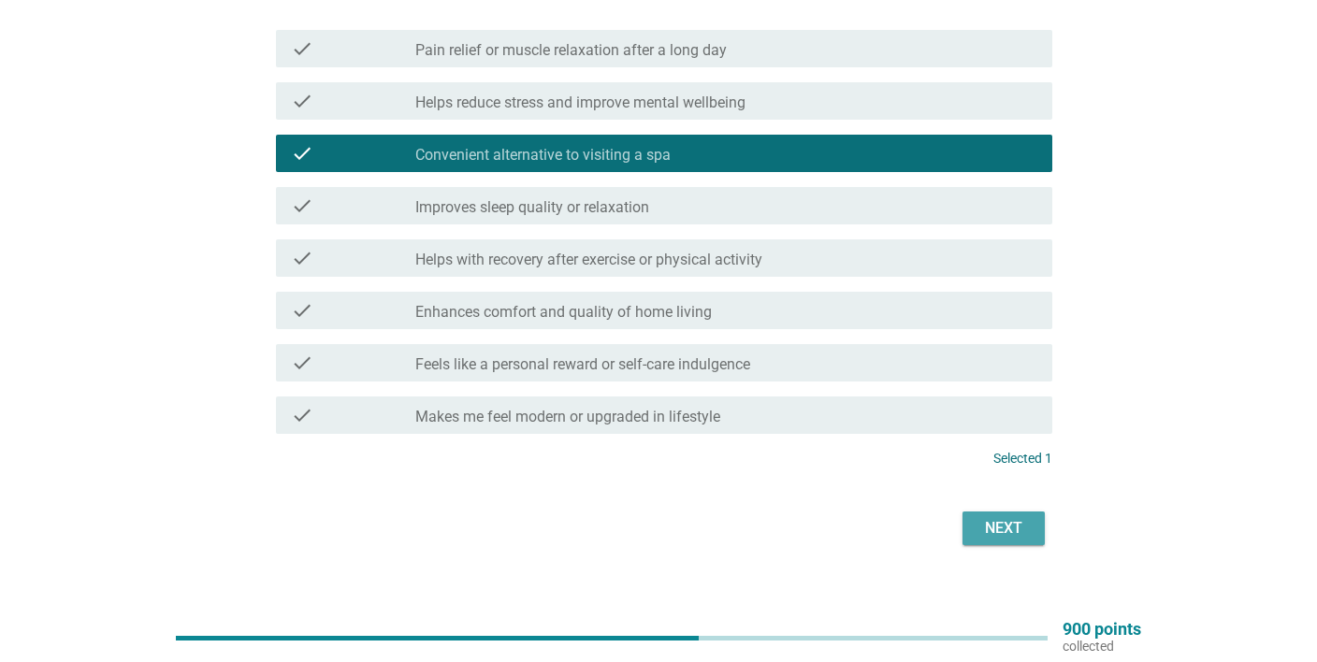
click at [995, 524] on div "Next" at bounding box center [1004, 528] width 52 height 22
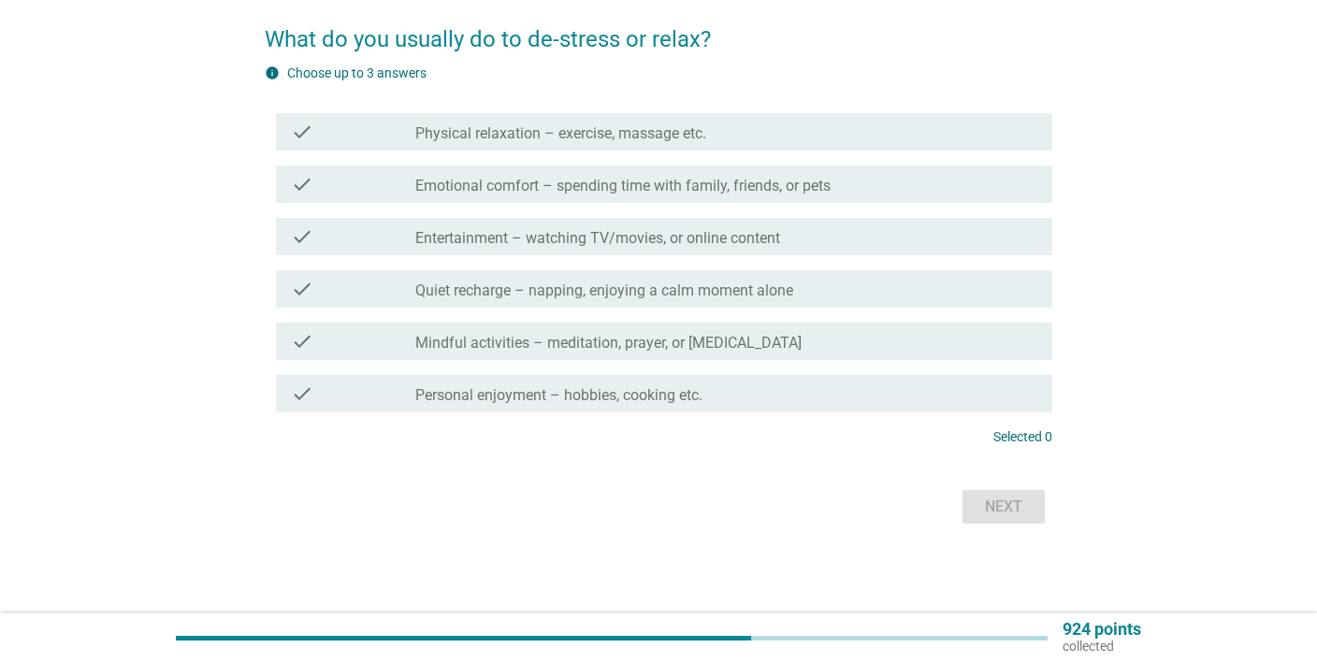
scroll to position [0, 0]
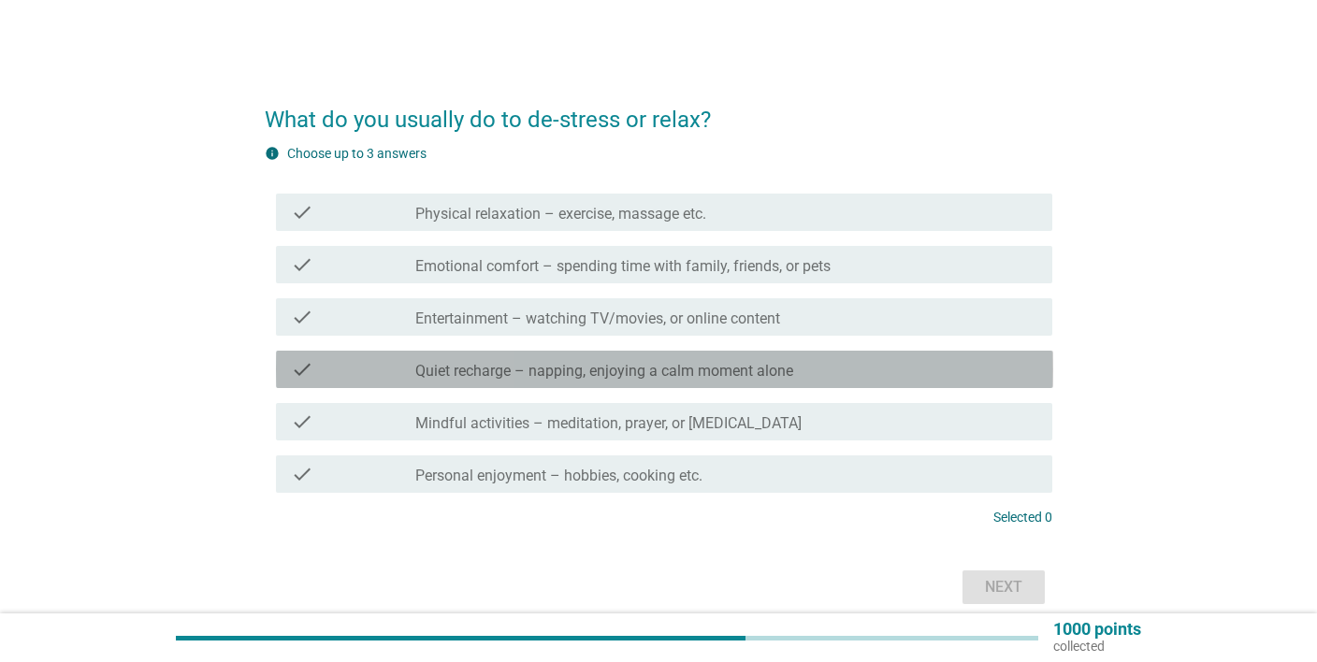
click at [485, 374] on label "Quiet recharge – napping, enjoying a calm moment alone" at bounding box center [604, 371] width 378 height 19
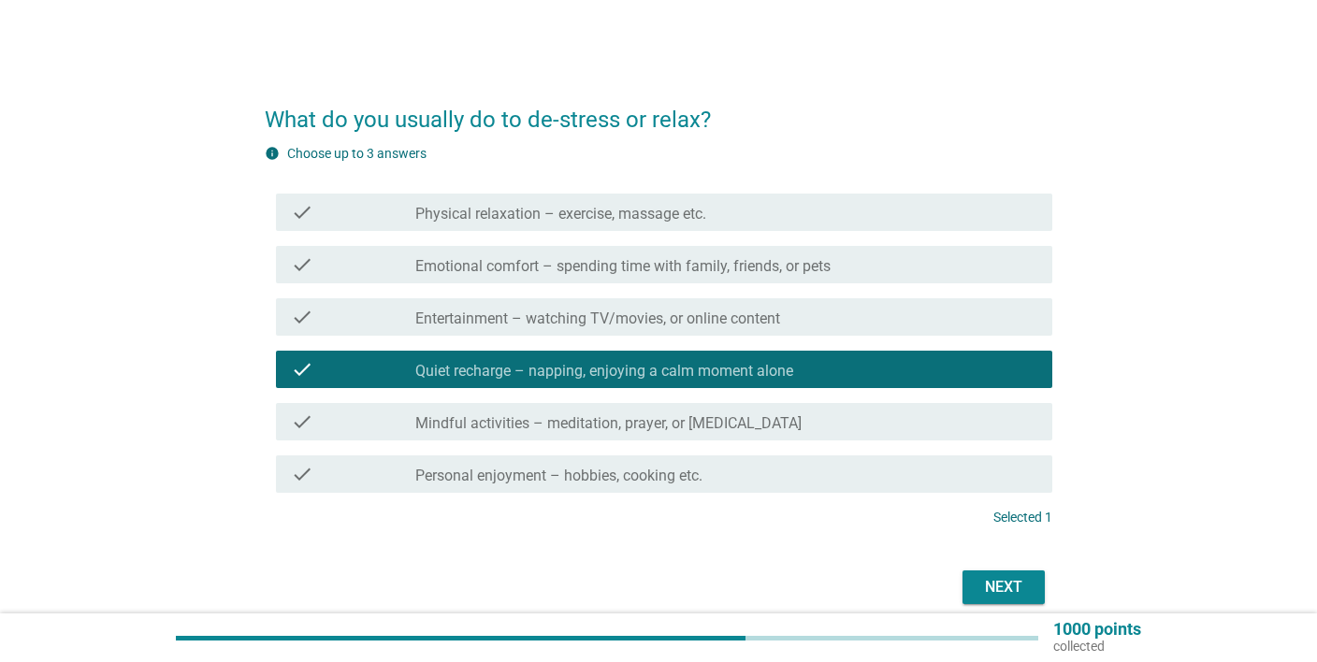
click at [499, 467] on div "check_box_outline_blank Personal enjoyment – hobbies, cooking etc." at bounding box center [726, 474] width 623 height 22
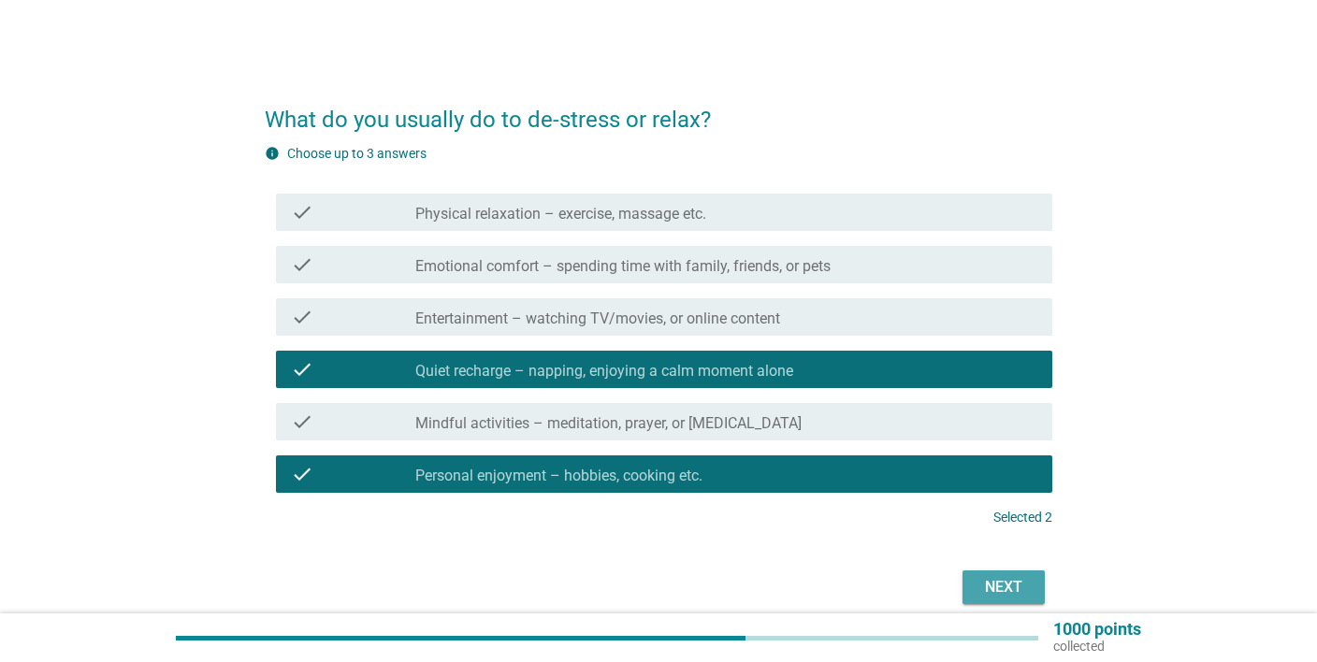
click at [994, 591] on div "Next" at bounding box center [1004, 587] width 52 height 22
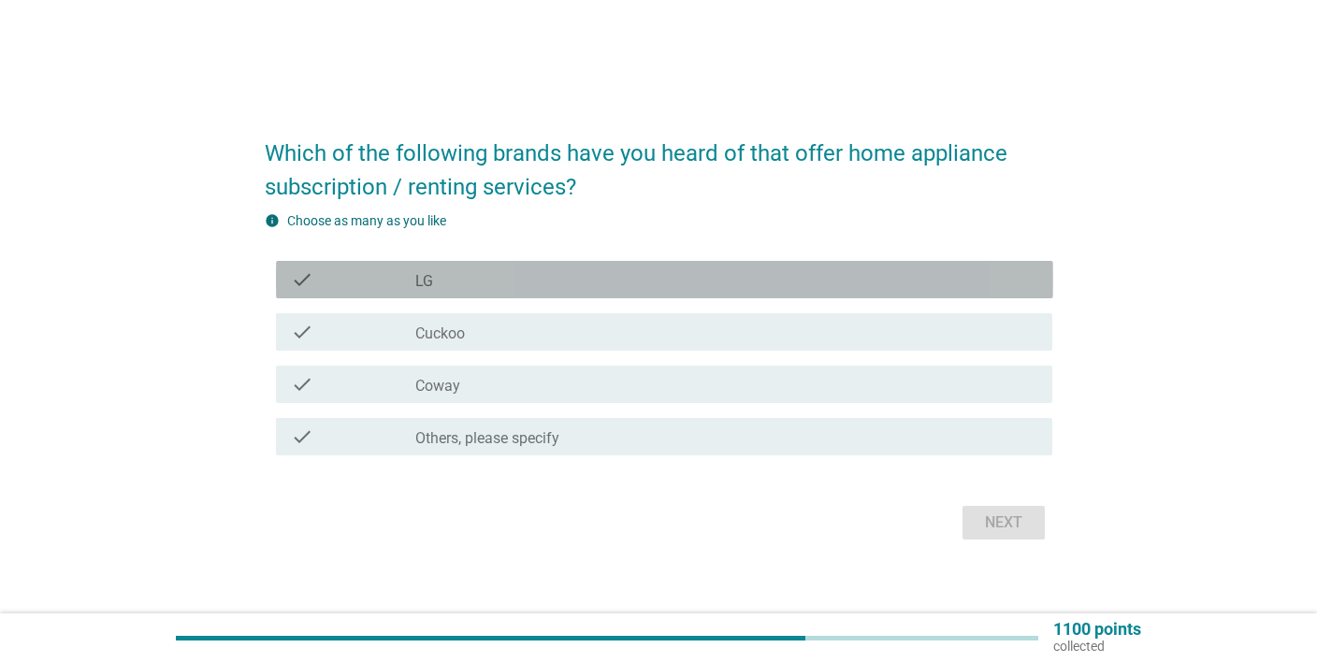
click at [450, 271] on div "check_box_outline_blank LG" at bounding box center [726, 279] width 623 height 22
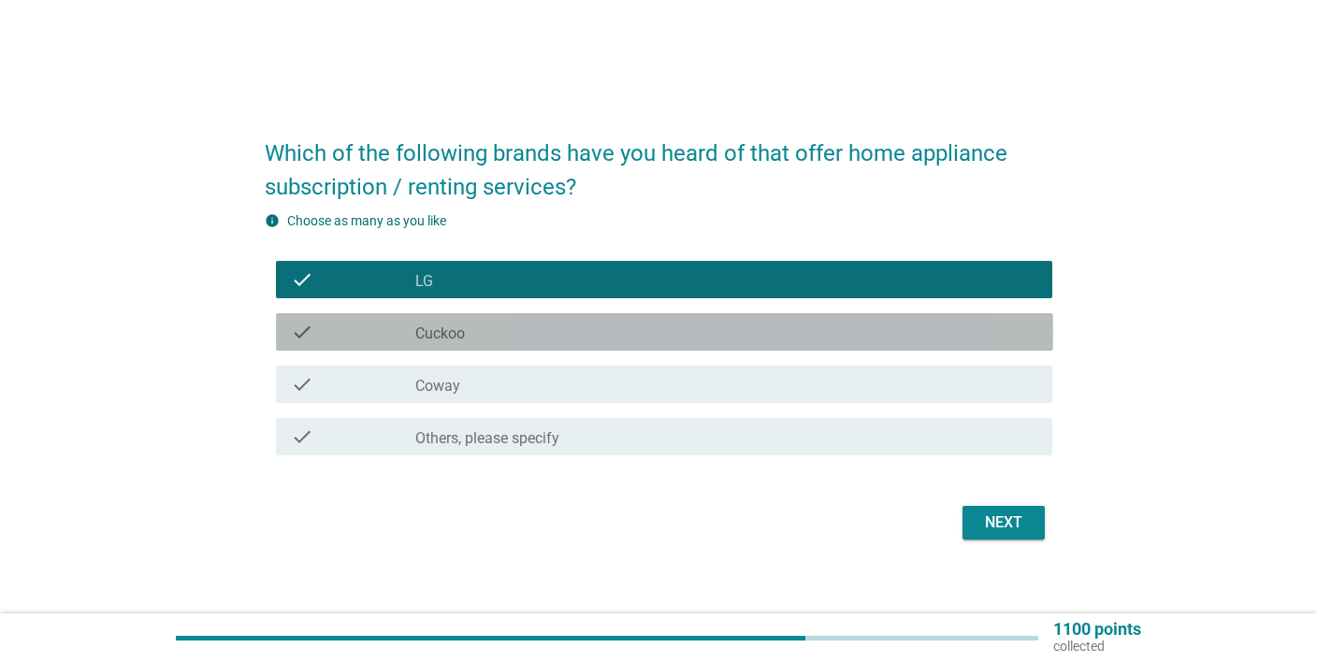
click at [454, 343] on div "check check_box_outline_blank Cuckoo" at bounding box center [664, 331] width 777 height 37
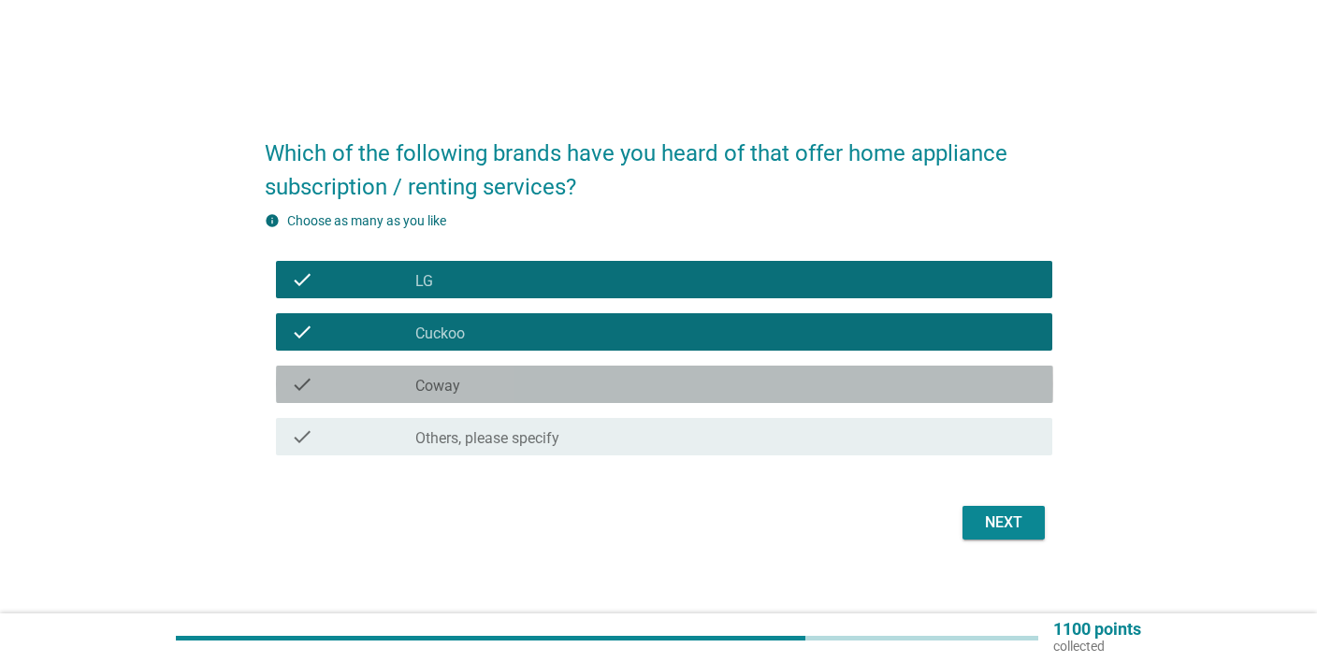
click at [459, 388] on label "Coway" at bounding box center [437, 386] width 45 height 19
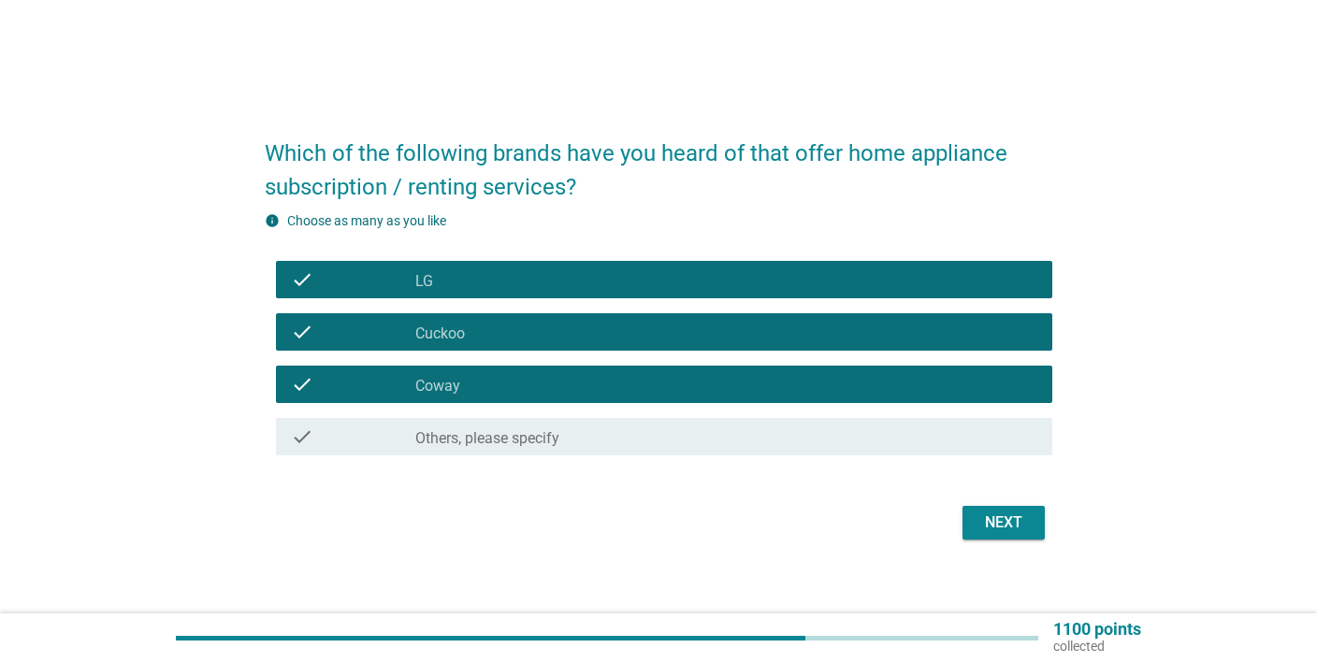
click at [987, 521] on div "Next" at bounding box center [1004, 523] width 52 height 22
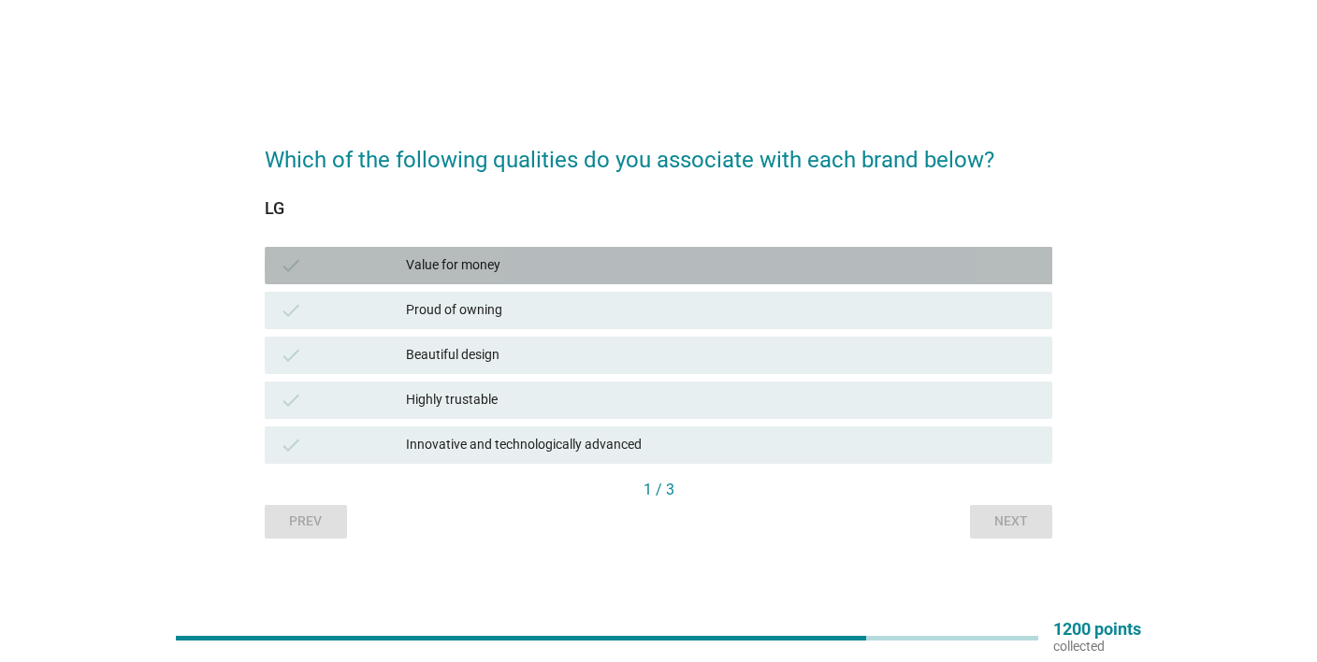
click at [560, 253] on div "check Value for money" at bounding box center [659, 265] width 789 height 37
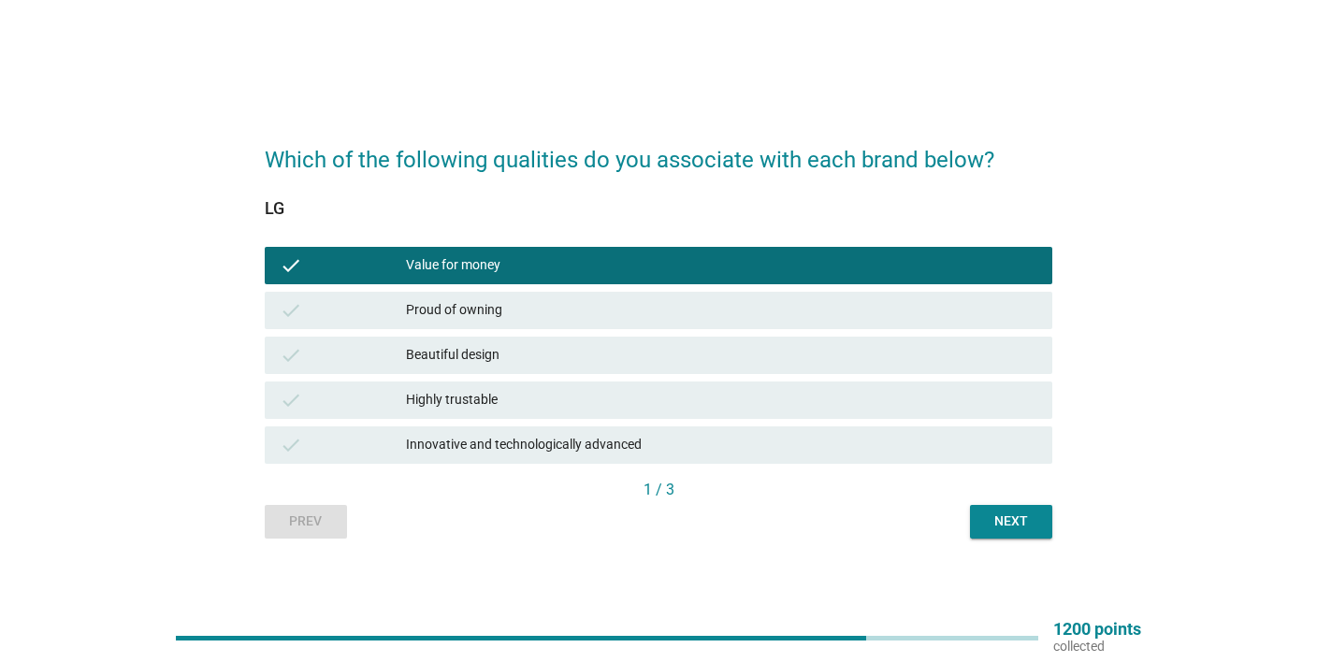
click at [1033, 515] on div "Next" at bounding box center [1011, 522] width 52 height 20
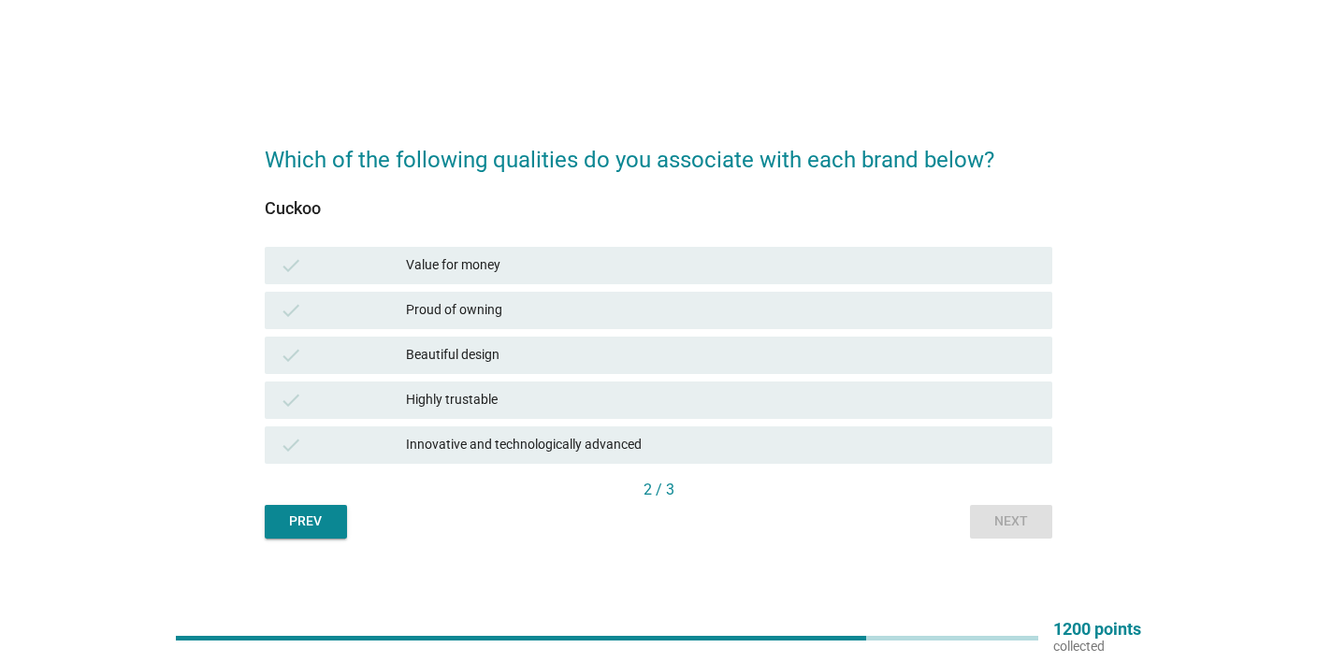
click at [591, 449] on div "Innovative and technologically advanced" at bounding box center [722, 445] width 632 height 22
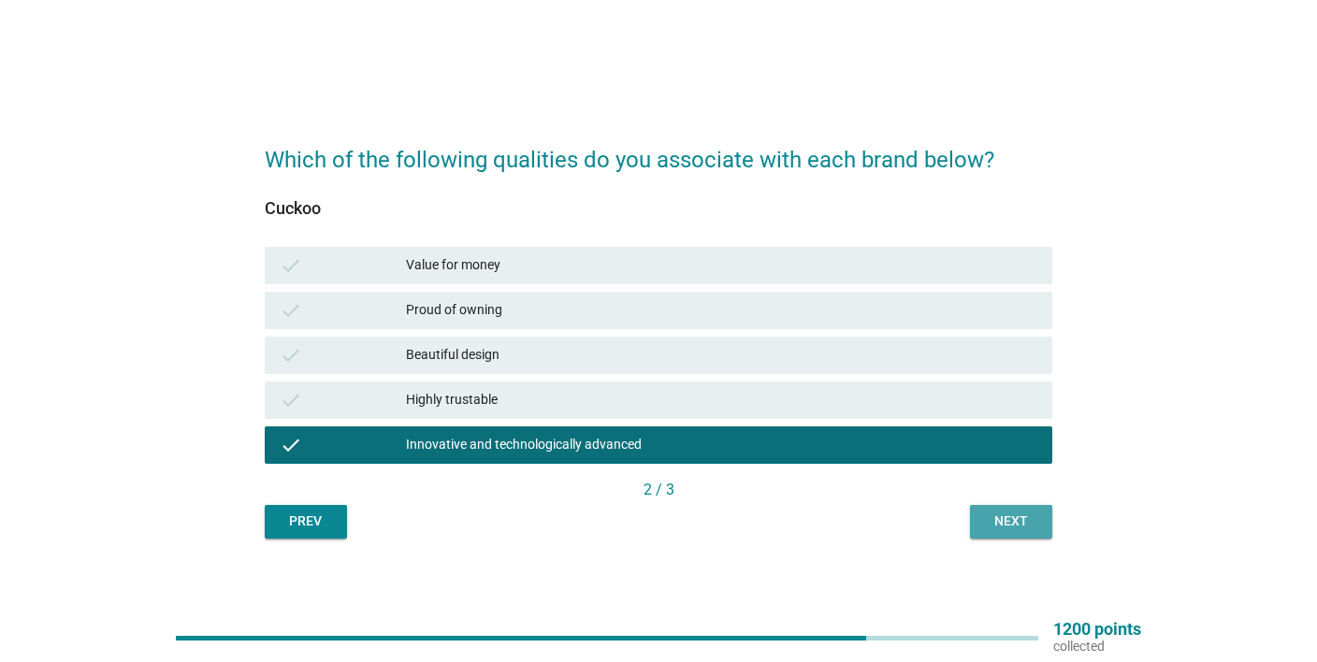
click at [995, 513] on div "Next" at bounding box center [1011, 522] width 52 height 20
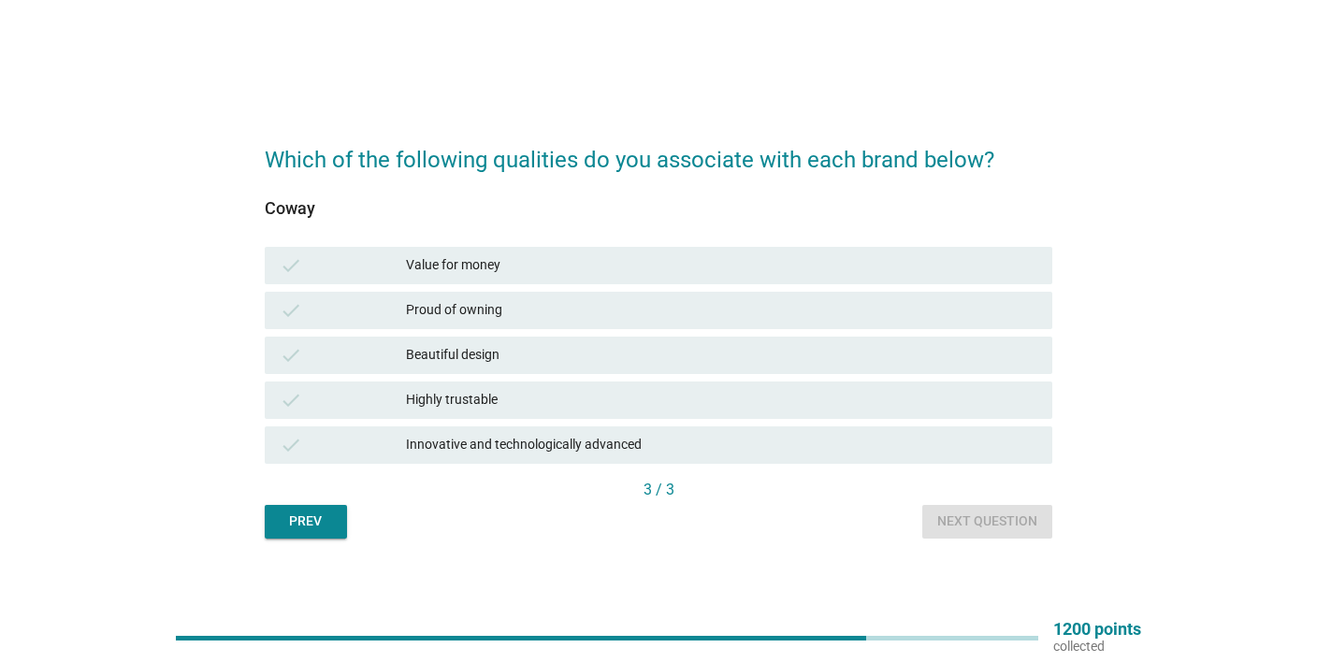
click at [491, 437] on div "Innovative and technologically advanced" at bounding box center [722, 445] width 632 height 22
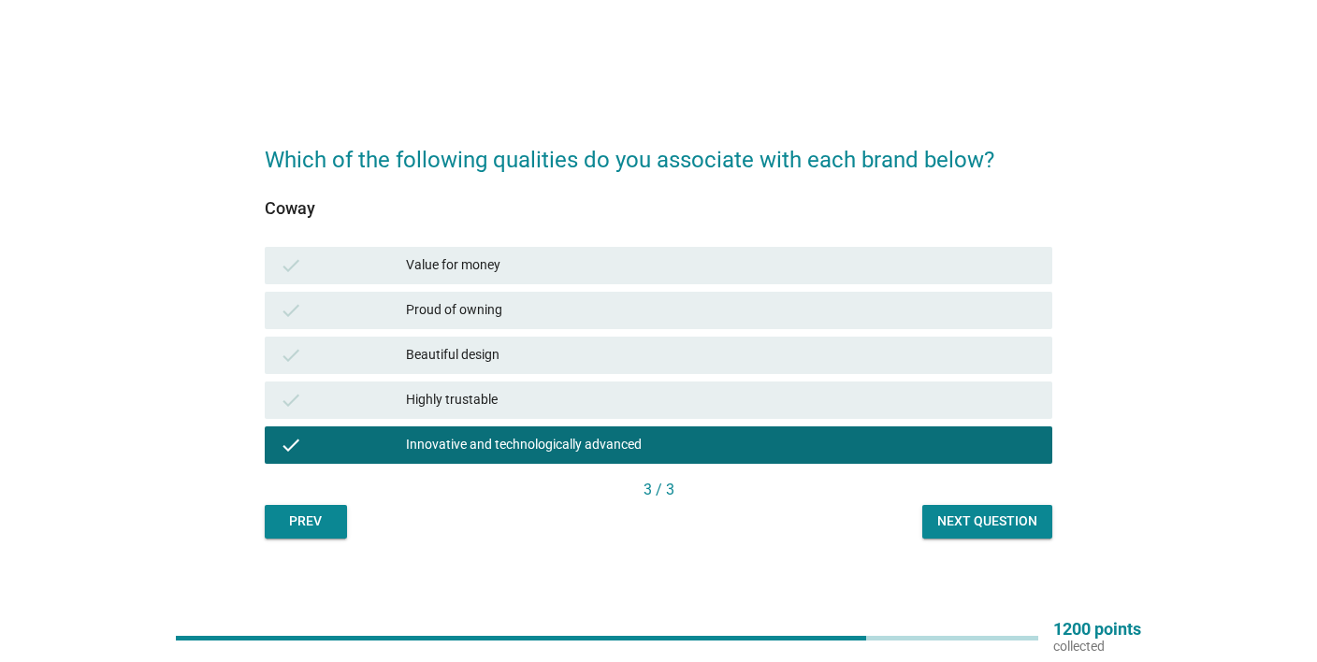
click at [1023, 518] on div "Next question" at bounding box center [987, 522] width 100 height 20
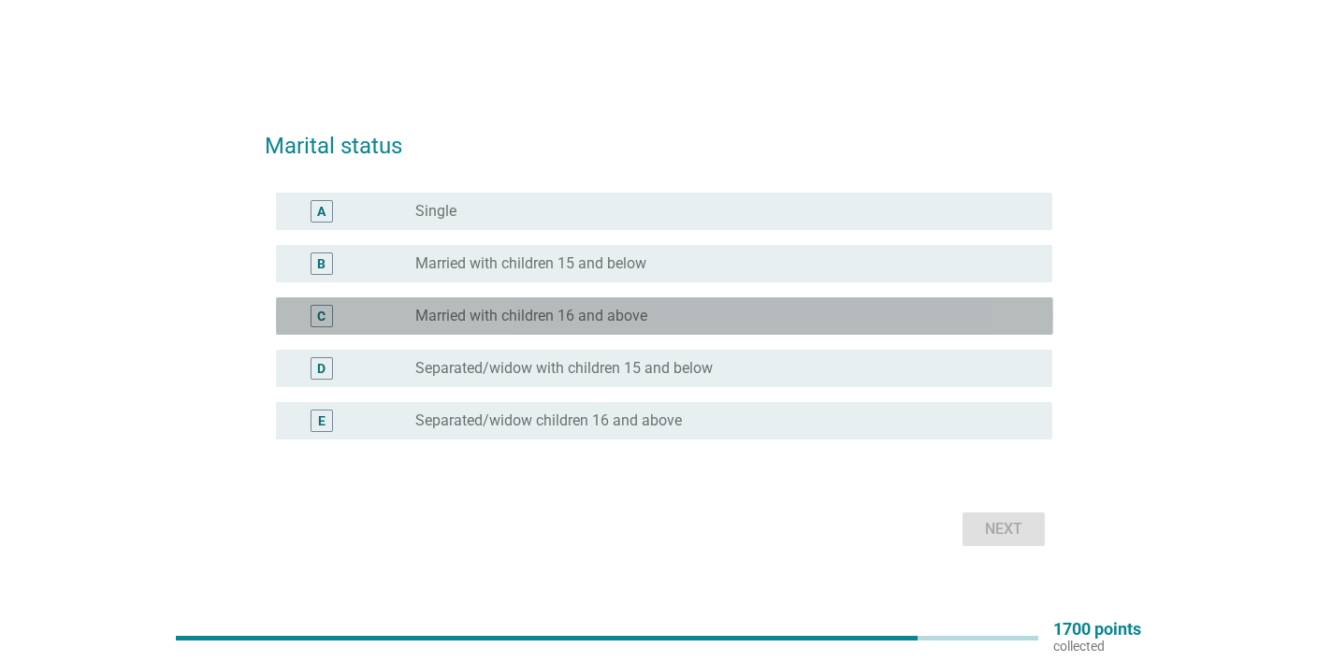
click at [677, 313] on div "radio_button_unchecked Married with children 16 and above" at bounding box center [719, 316] width 608 height 19
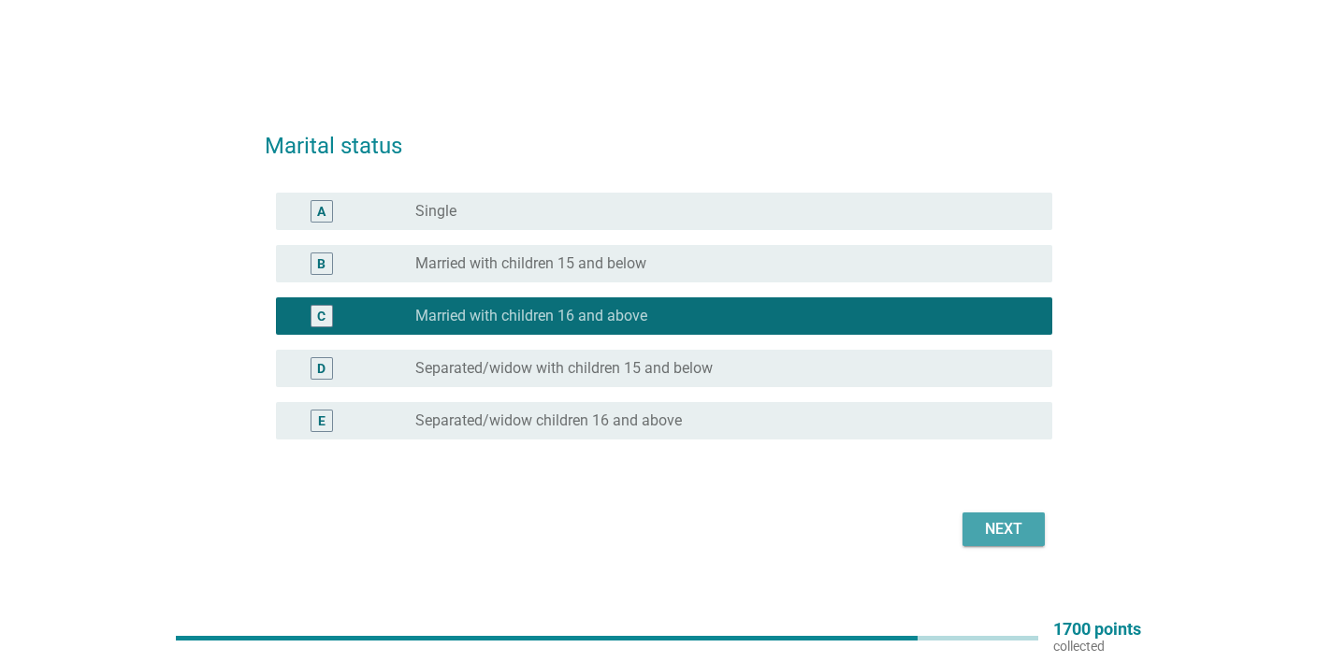
click at [1013, 529] on div "Next" at bounding box center [1004, 529] width 52 height 22
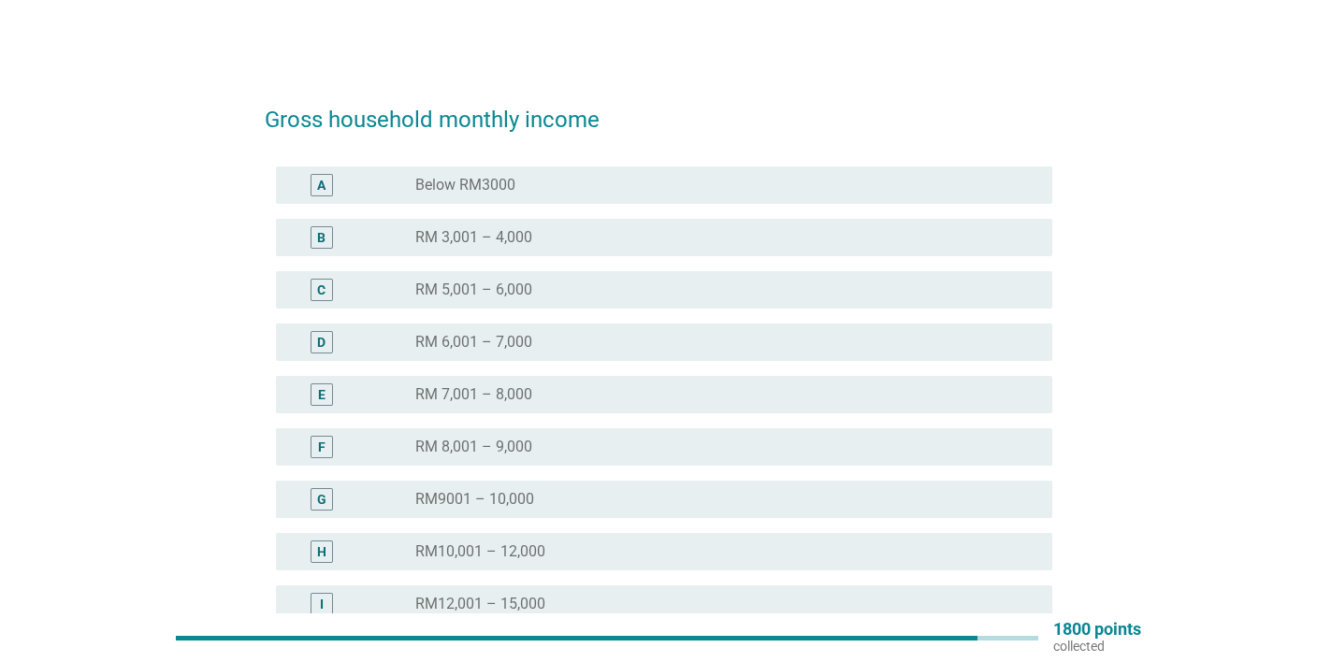
click at [546, 288] on div "radio_button_unchecked RM 5,001 – 6,000" at bounding box center [719, 290] width 608 height 19
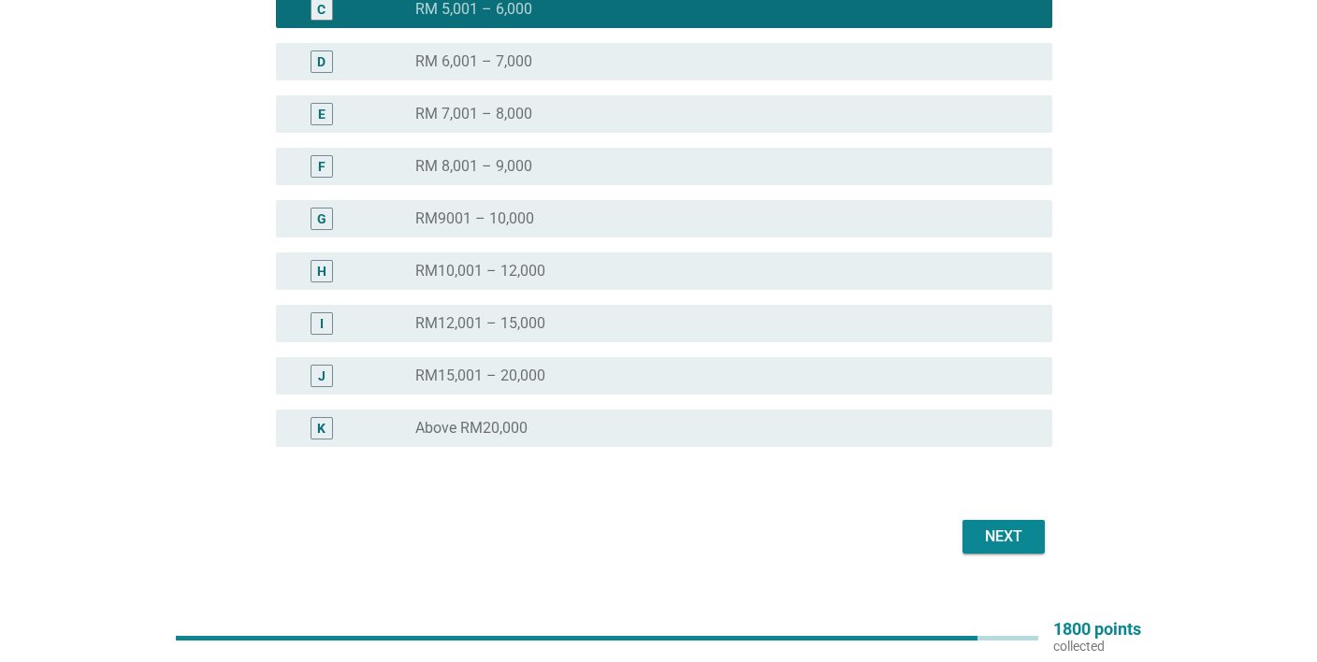
scroll to position [296, 0]
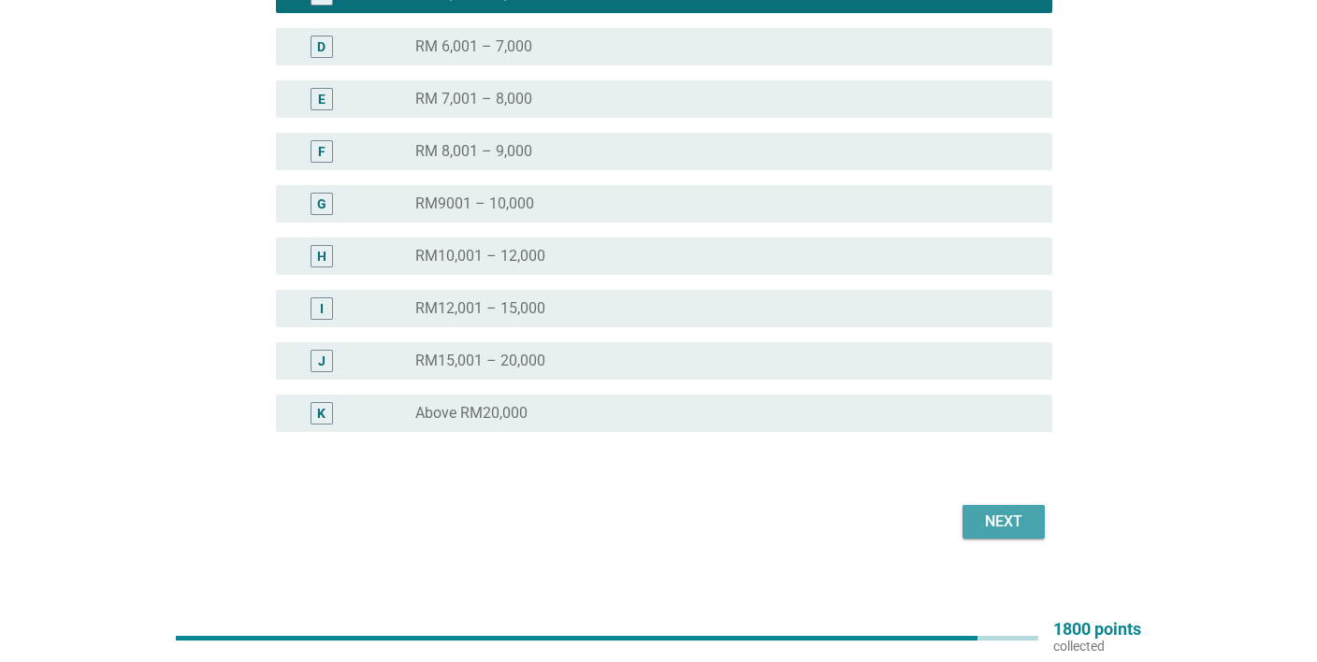
click at [1033, 514] on button "Next" at bounding box center [1004, 522] width 82 height 34
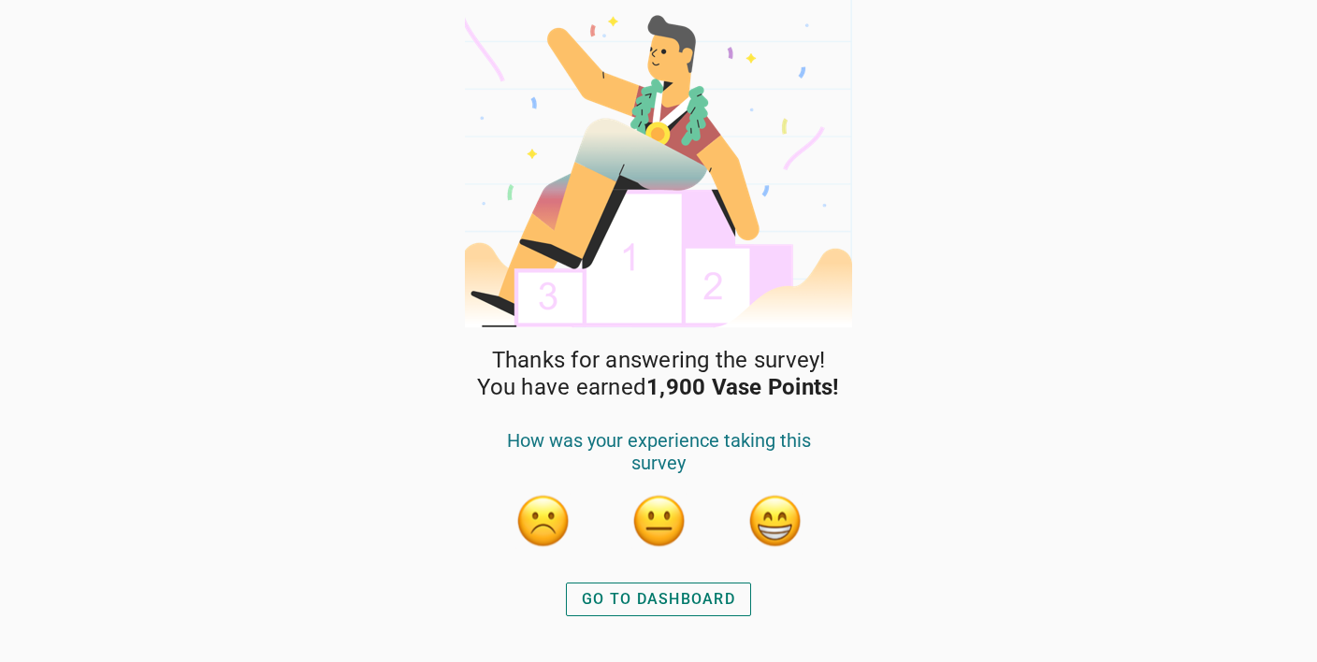
click at [688, 596] on div "GO TO DASHBOARD" at bounding box center [658, 599] width 153 height 22
